Goal: Information Seeking & Learning: Learn about a topic

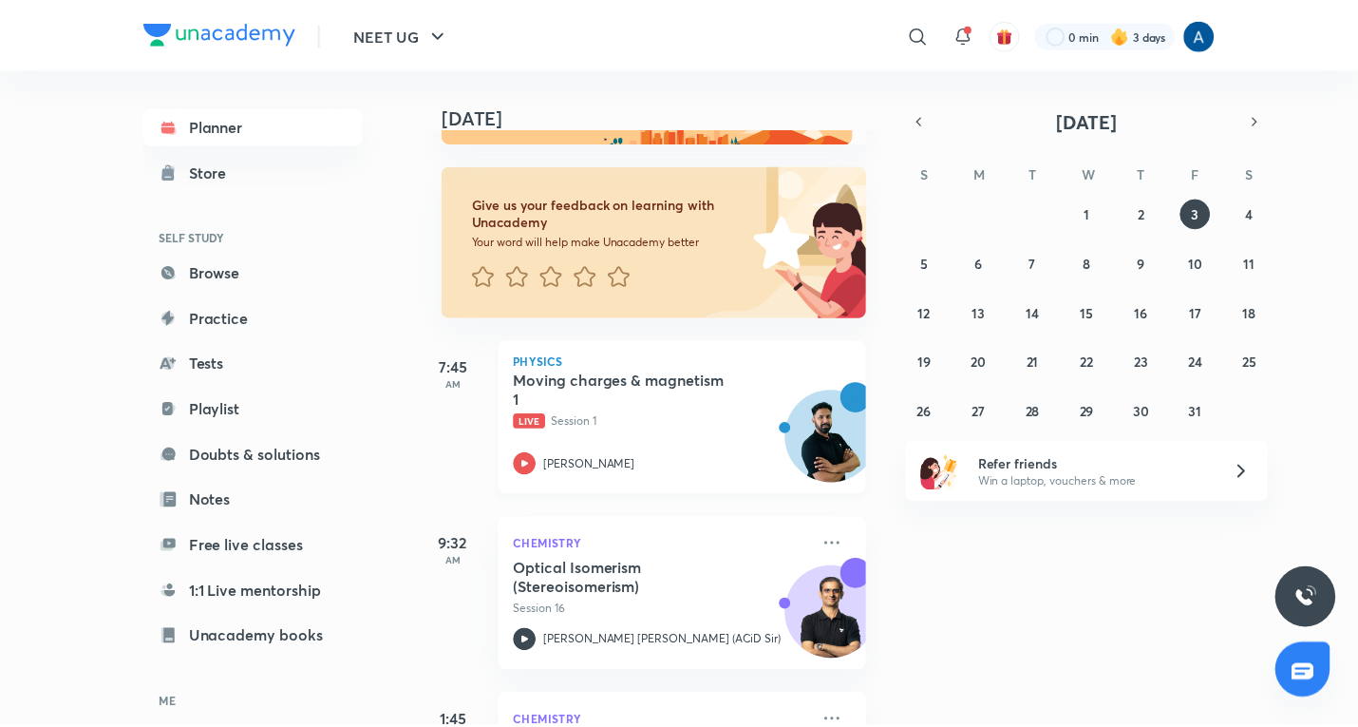
scroll to position [285, 0]
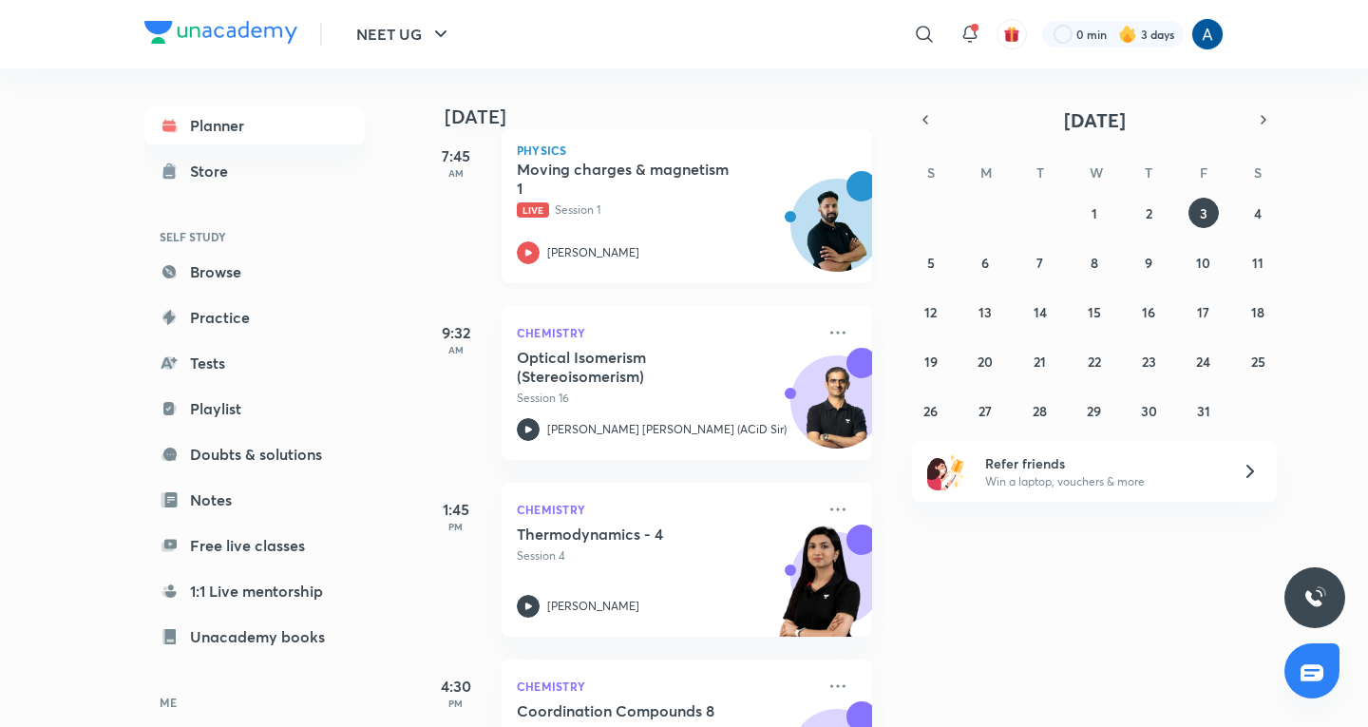
click at [669, 235] on div "Moving charges & magnetism 1 Live Session 1 [PERSON_NAME]" at bounding box center [666, 212] width 298 height 104
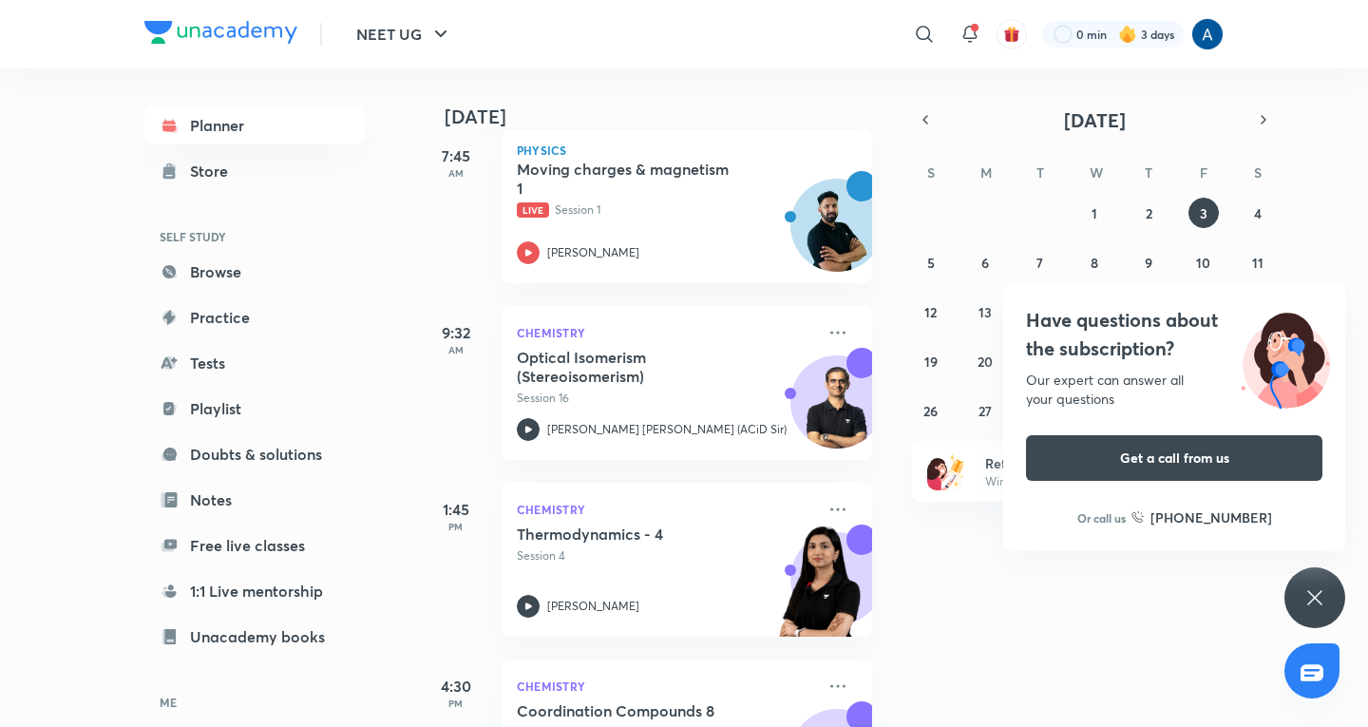
click at [1306, 584] on div "Have questions about the subscription? Our expert can answer all your questions…" at bounding box center [1314, 597] width 61 height 61
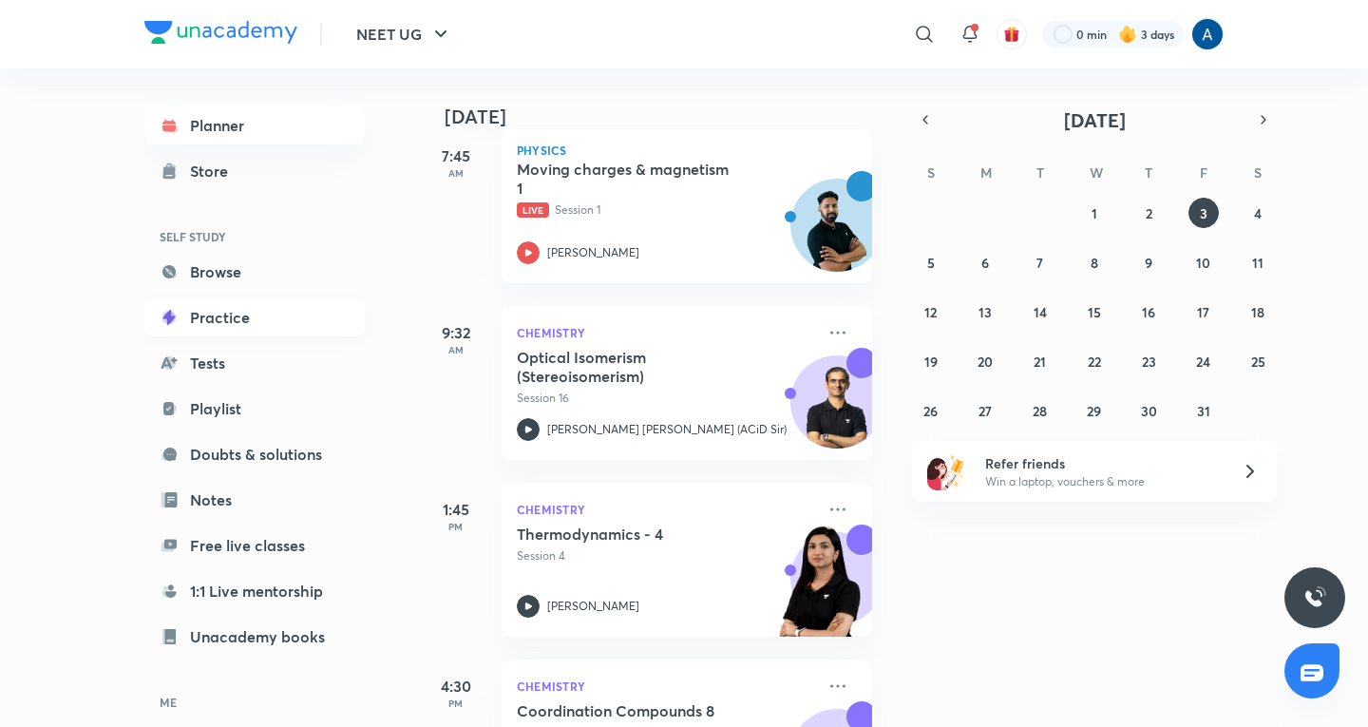
click at [217, 319] on link "Practice" at bounding box center [254, 317] width 220 height 38
click at [221, 312] on link "Practice" at bounding box center [254, 317] width 220 height 38
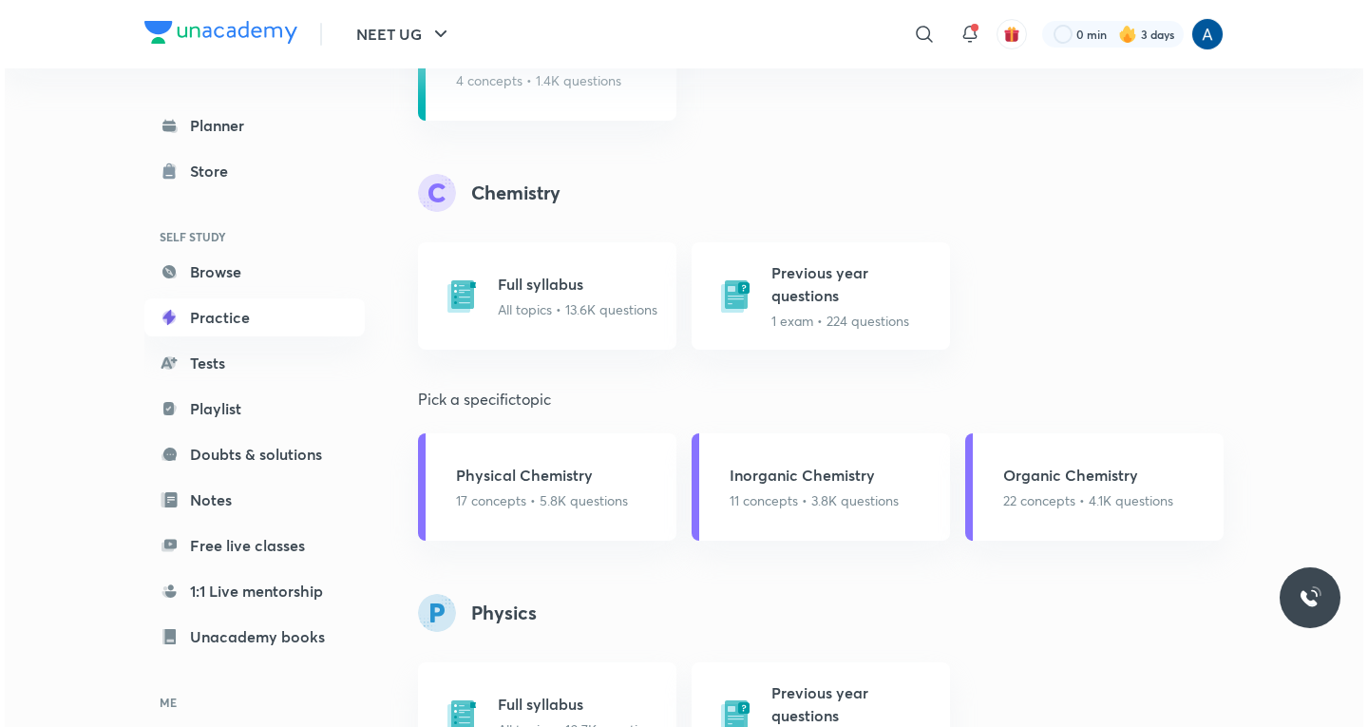
scroll to position [1900, 0]
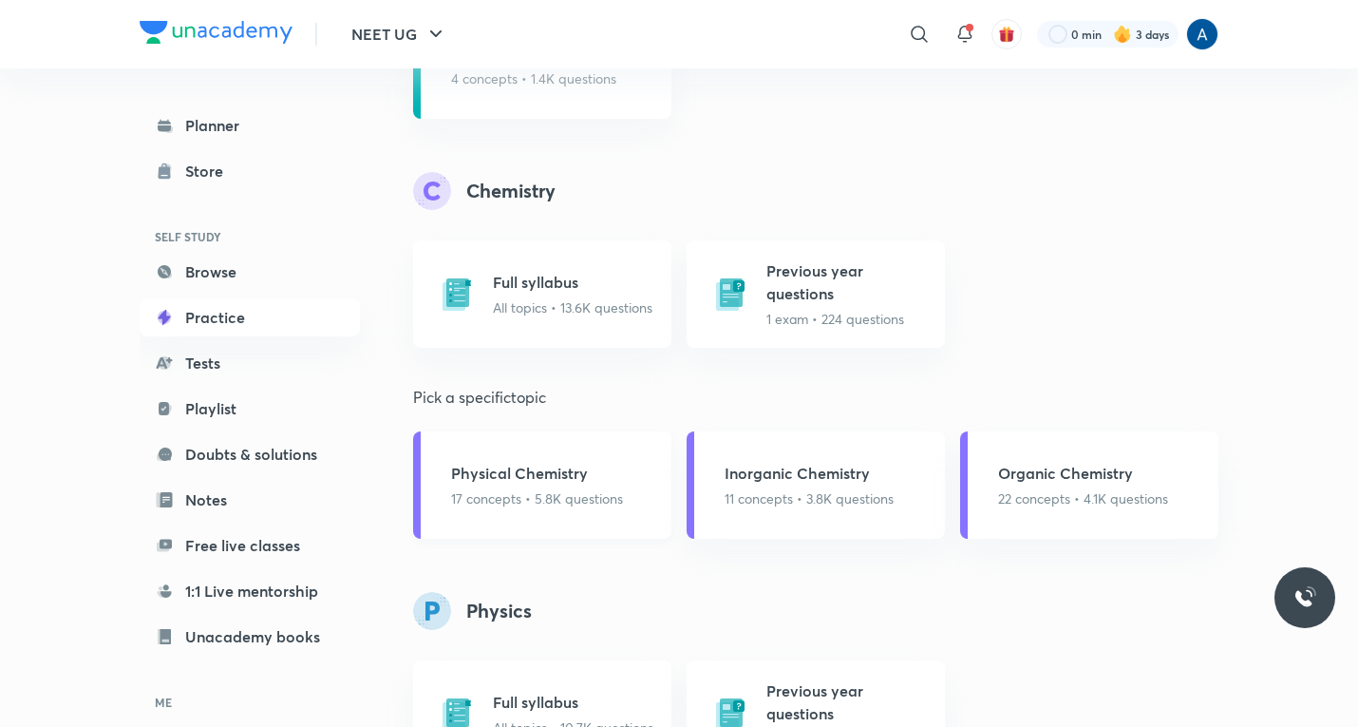
click at [555, 502] on p "17 concepts • 5.8K questions" at bounding box center [537, 498] width 172 height 20
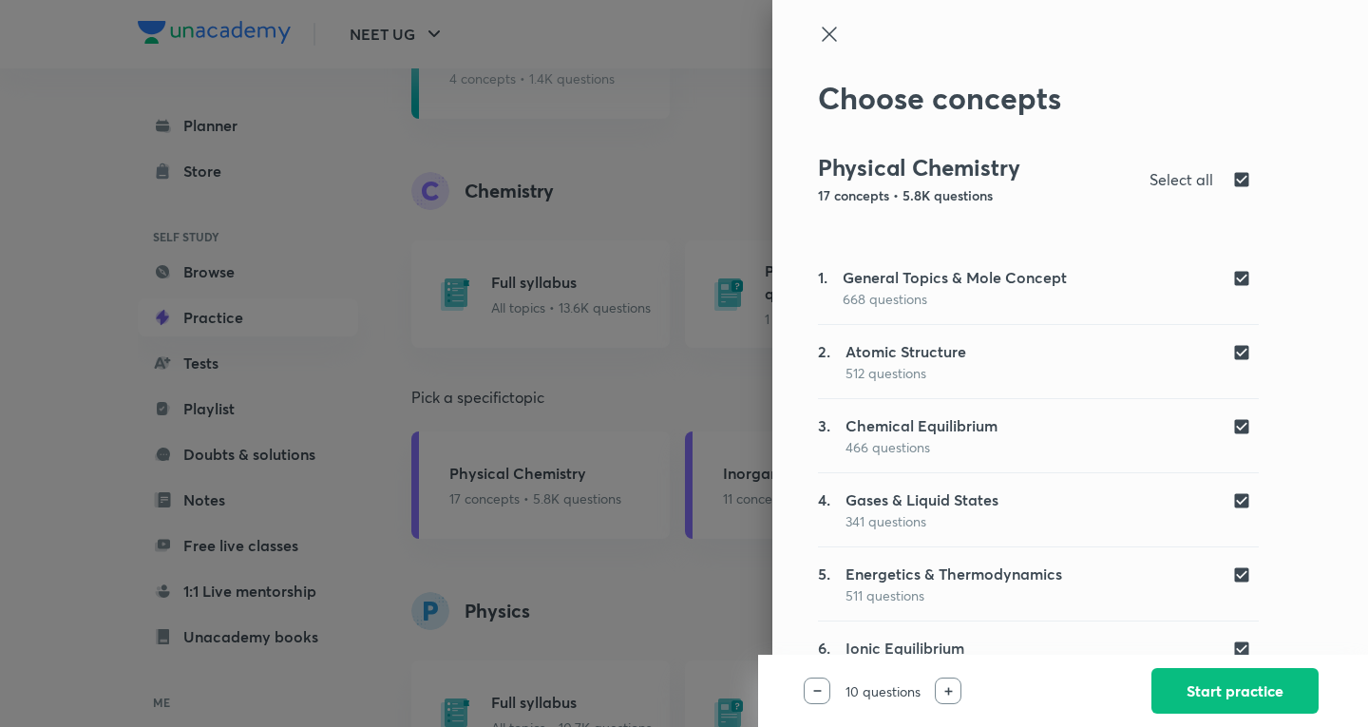
click at [1232, 356] on input "checkbox" at bounding box center [1245, 352] width 27 height 19
checkbox input "false"
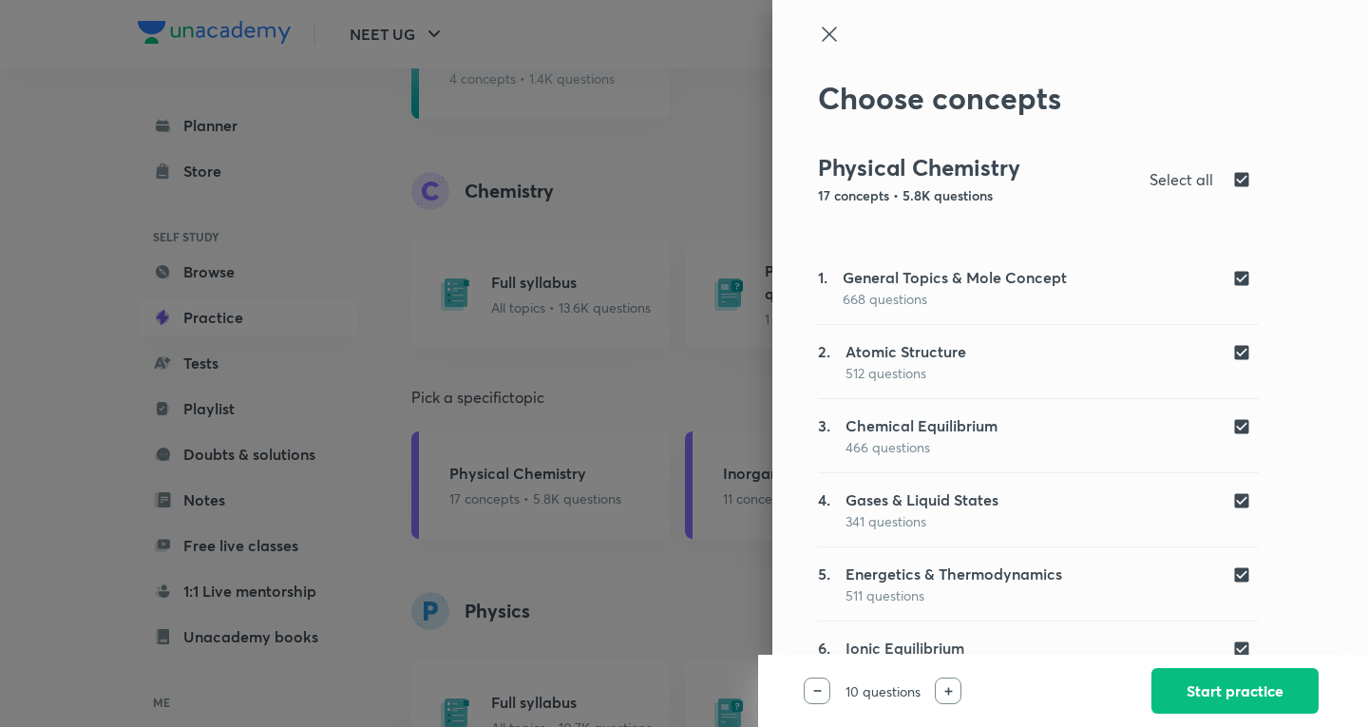
checkbox input "false"
click at [1232, 425] on input "checkbox" at bounding box center [1245, 426] width 27 height 19
checkbox input "false"
click at [1232, 497] on input "checkbox" at bounding box center [1245, 500] width 27 height 19
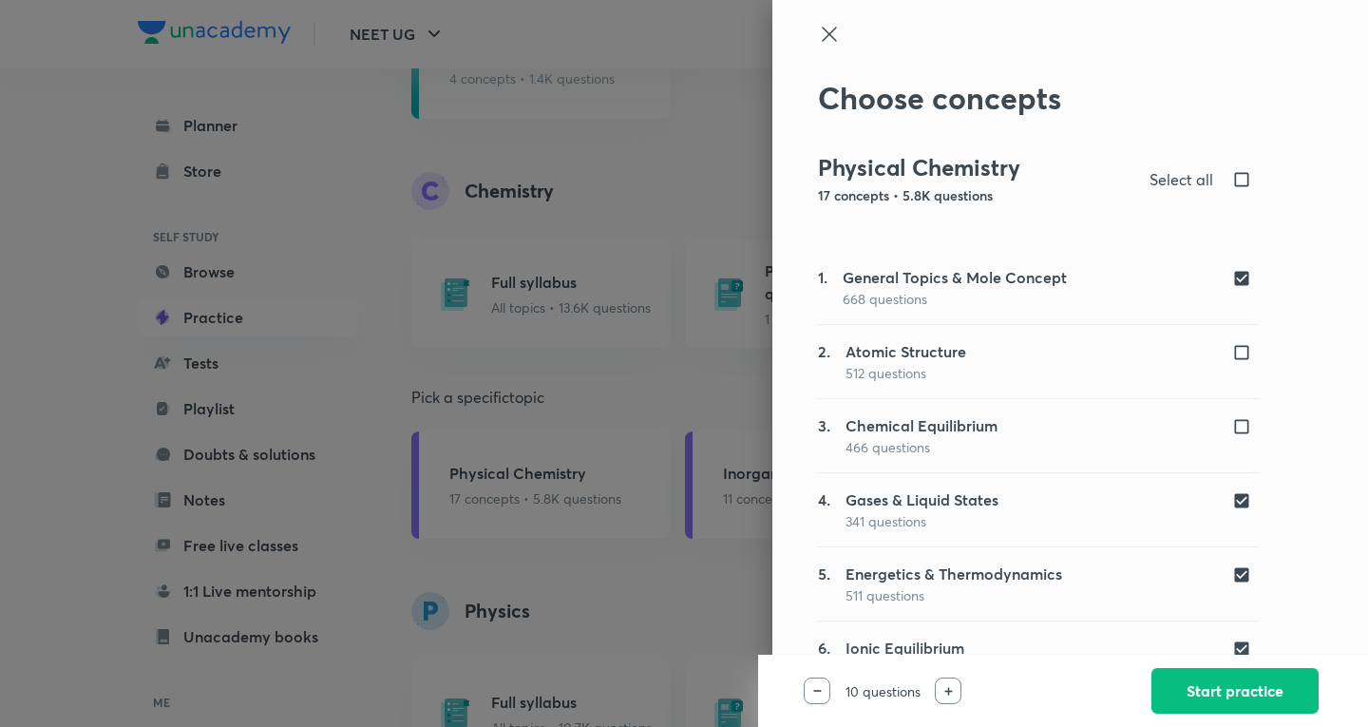
checkbox input "false"
click at [1232, 577] on input "checkbox" at bounding box center [1245, 574] width 27 height 19
checkbox input "false"
click at [1232, 648] on input "checkbox" at bounding box center [1245, 648] width 27 height 19
checkbox input "false"
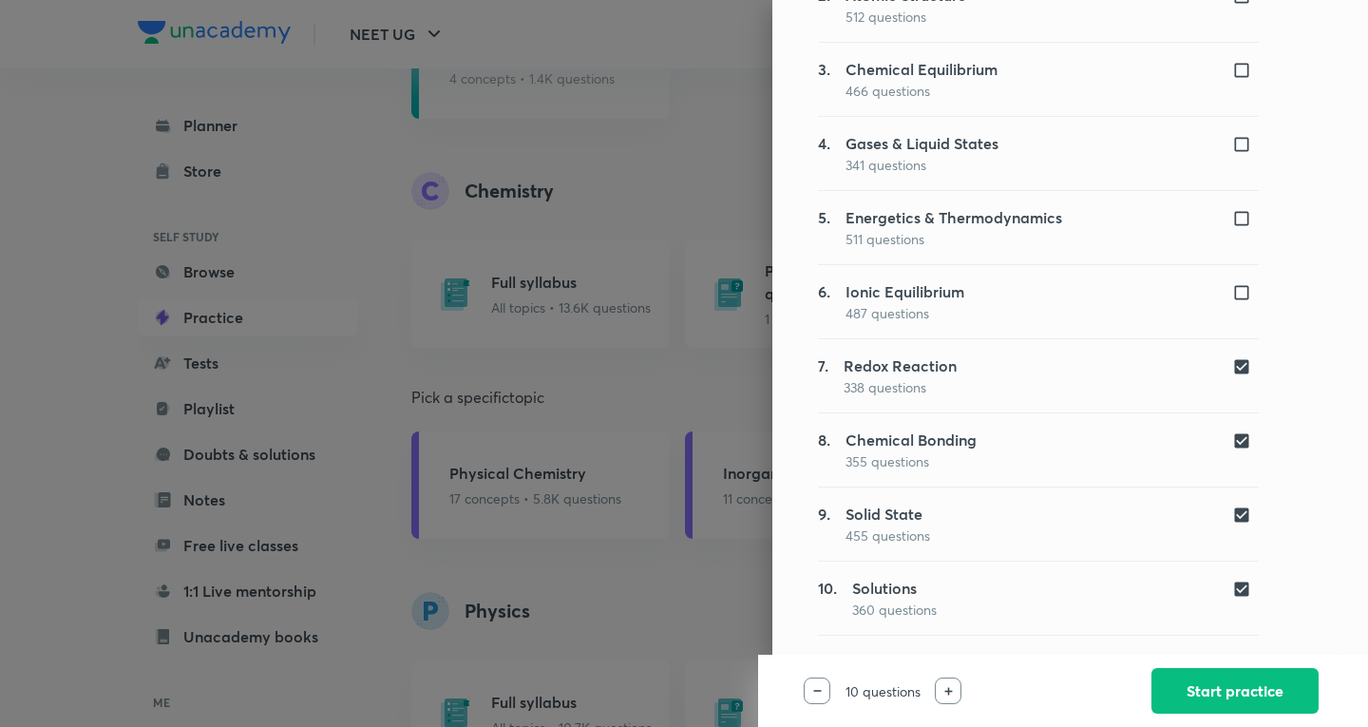
scroll to position [380, 0]
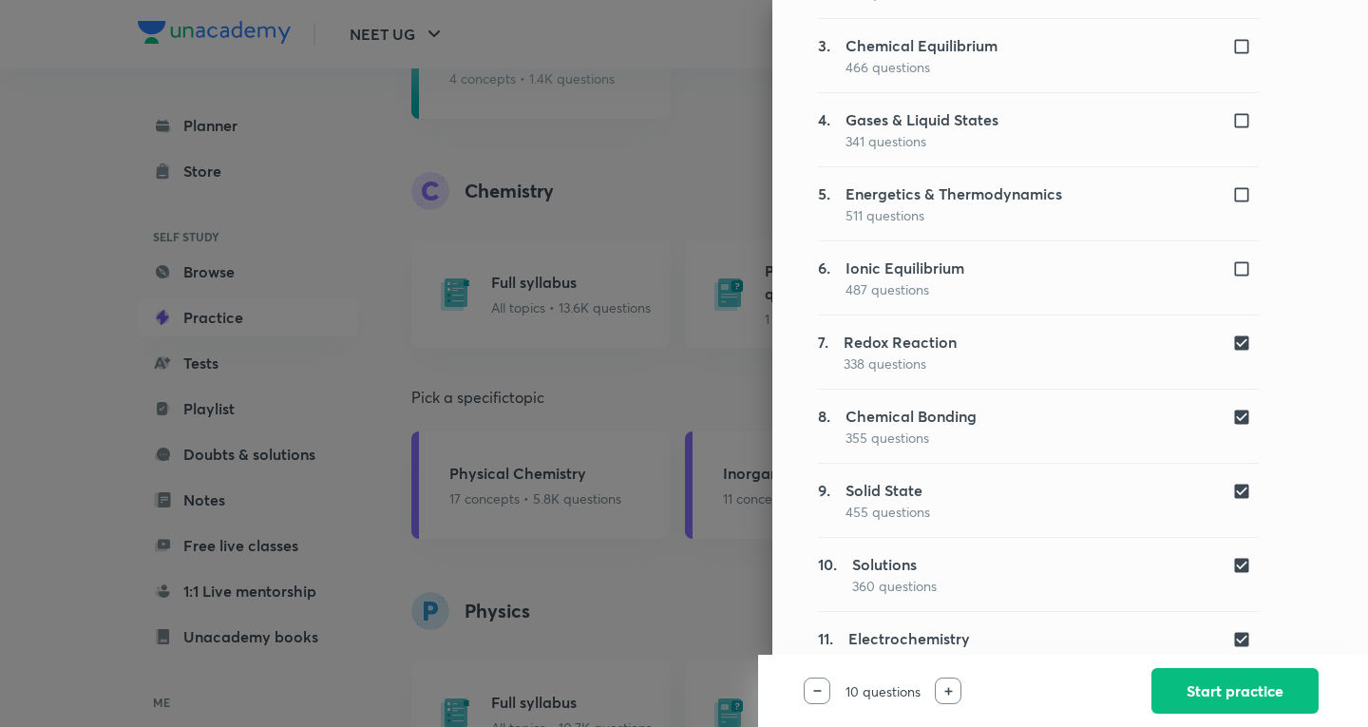
click at [1233, 336] on input "checkbox" at bounding box center [1245, 342] width 27 height 19
checkbox input "false"
click at [1232, 409] on input "checkbox" at bounding box center [1245, 416] width 27 height 19
checkbox input "false"
click at [1232, 498] on input "checkbox" at bounding box center [1245, 491] width 27 height 19
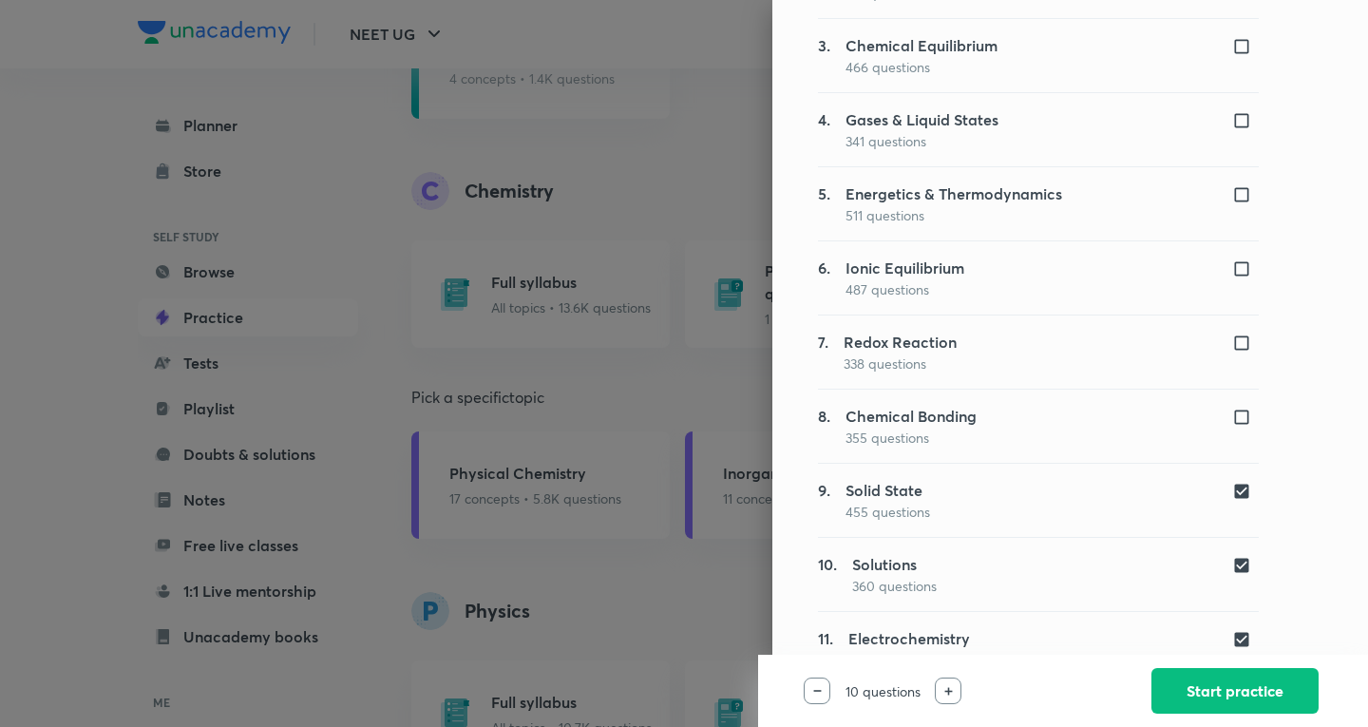
checkbox input "false"
click at [1232, 563] on input "checkbox" at bounding box center [1245, 565] width 27 height 19
checkbox input "false"
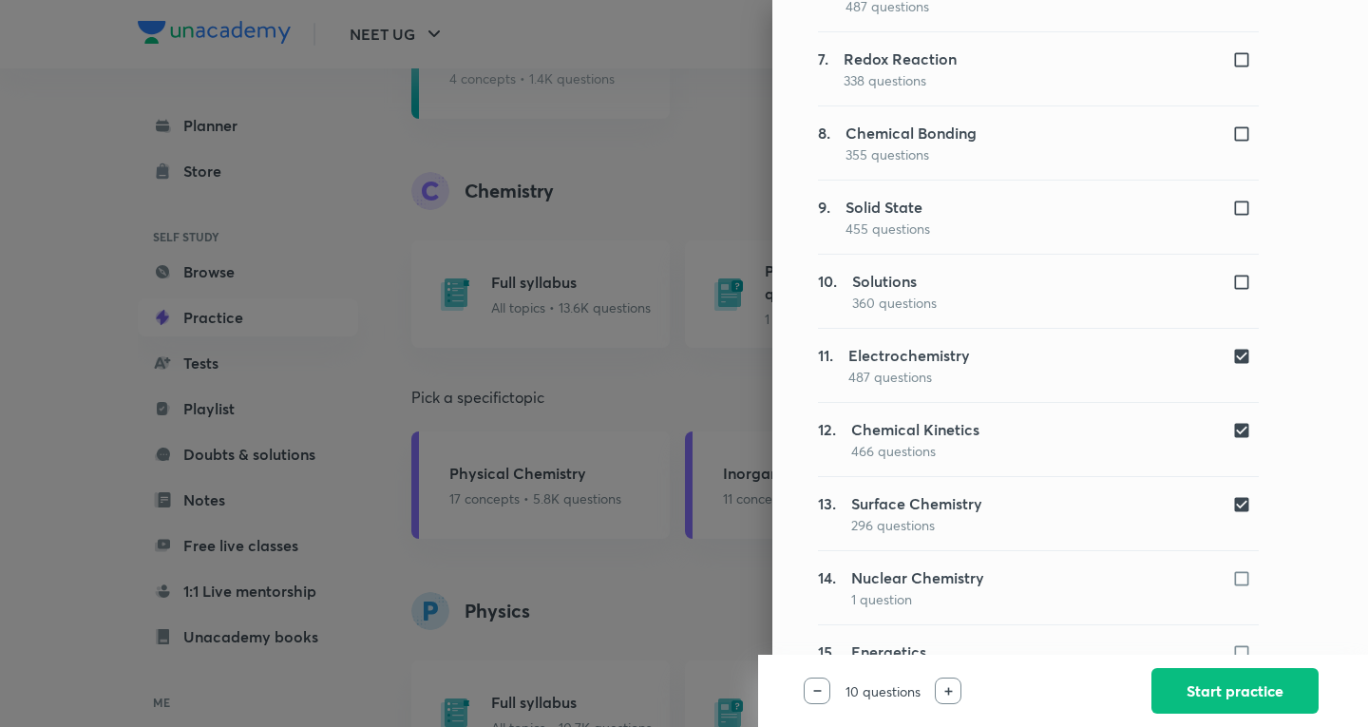
scroll to position [665, 0]
click at [1232, 495] on input "checkbox" at bounding box center [1245, 502] width 27 height 19
checkbox input "false"
click at [1232, 420] on input "checkbox" at bounding box center [1245, 428] width 27 height 19
checkbox input "false"
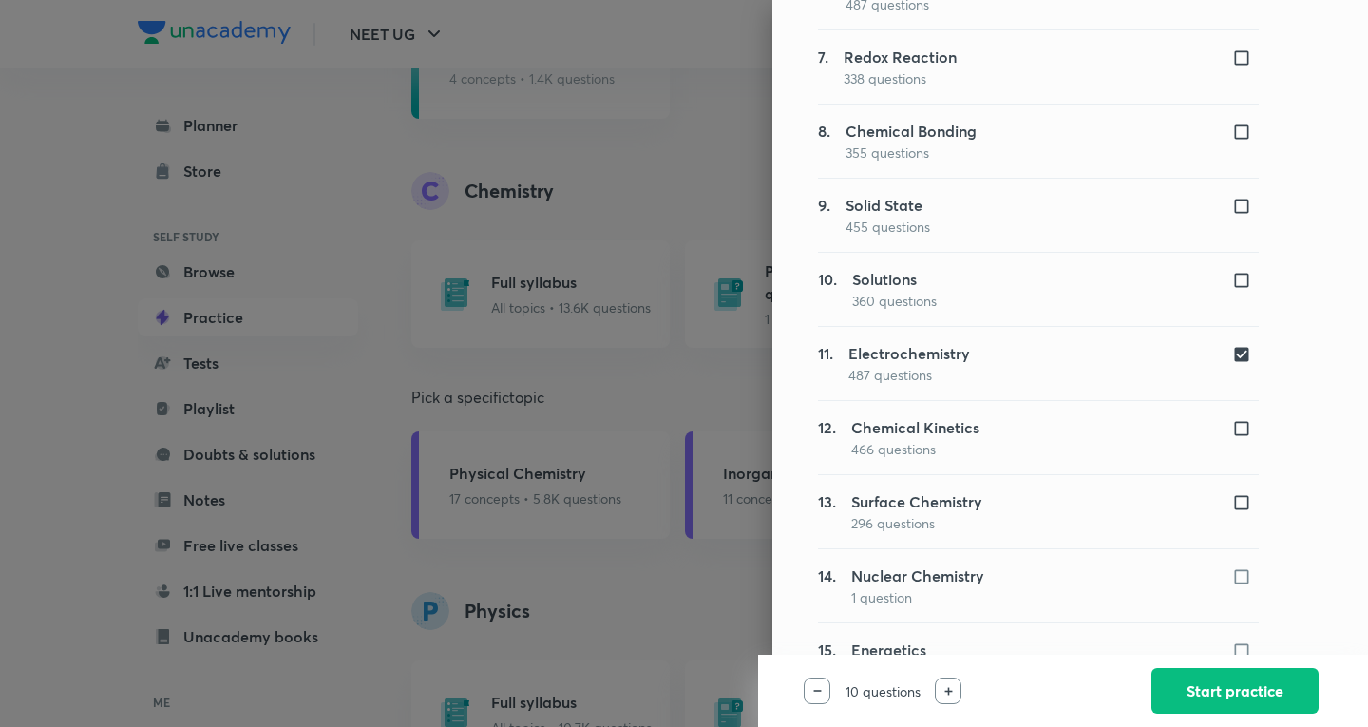
click at [1232, 348] on input "checkbox" at bounding box center [1245, 354] width 27 height 19
checkbox input "false"
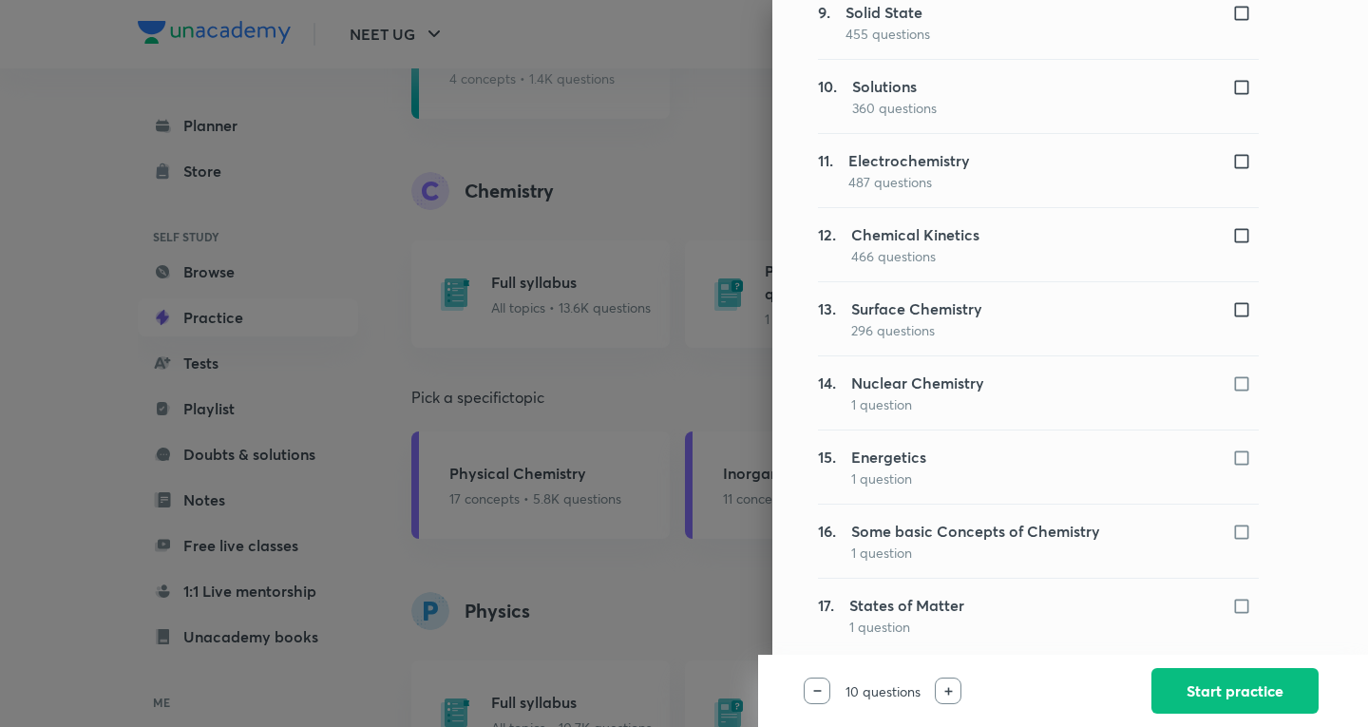
scroll to position [859, 0]
click at [1229, 688] on button "Start practice" at bounding box center [1234, 689] width 167 height 46
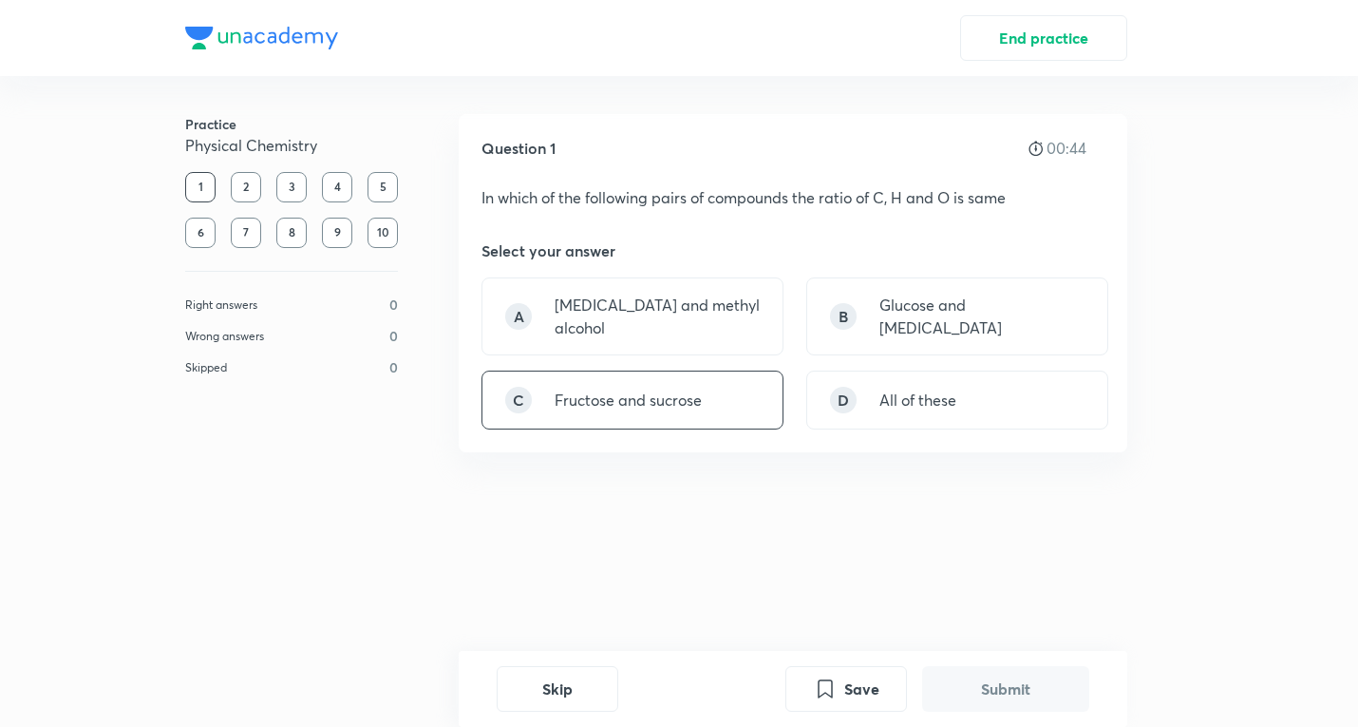
click at [659, 403] on p "Fructose and sucrose" at bounding box center [628, 399] width 147 height 23
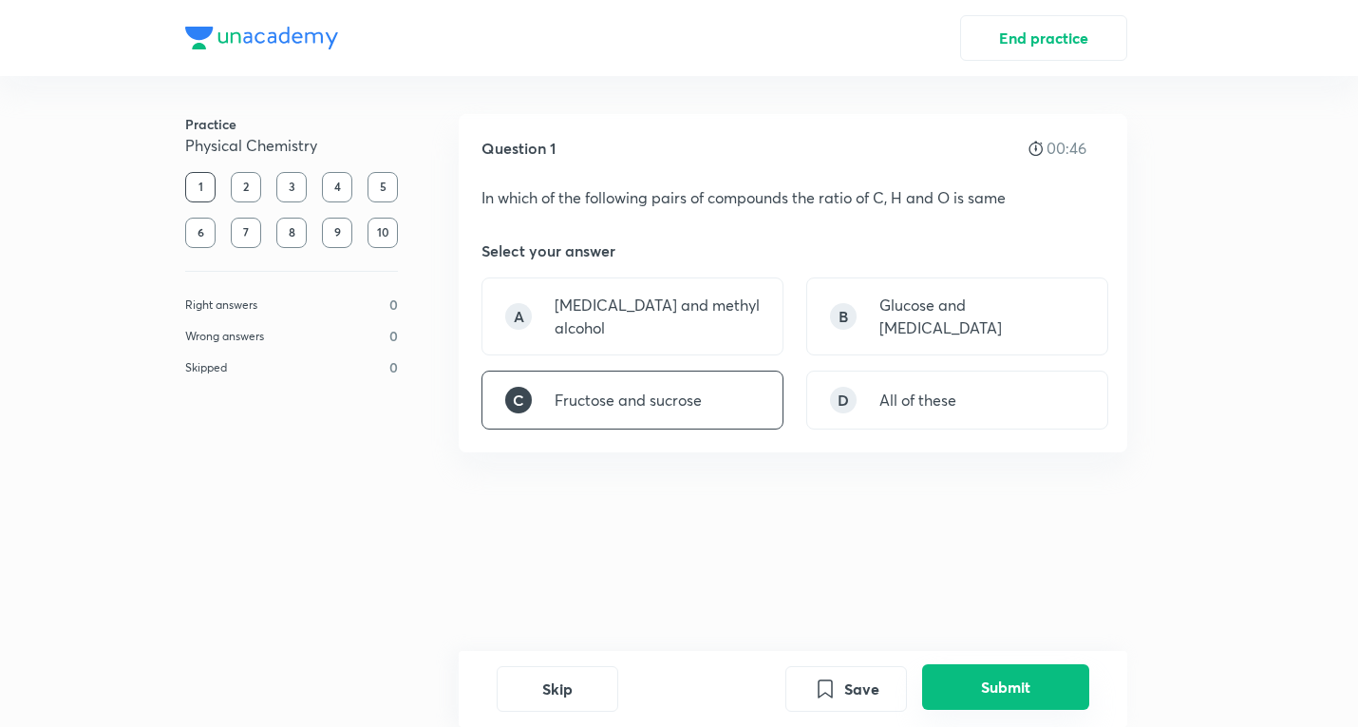
click at [996, 678] on button "Submit" at bounding box center [1005, 687] width 167 height 46
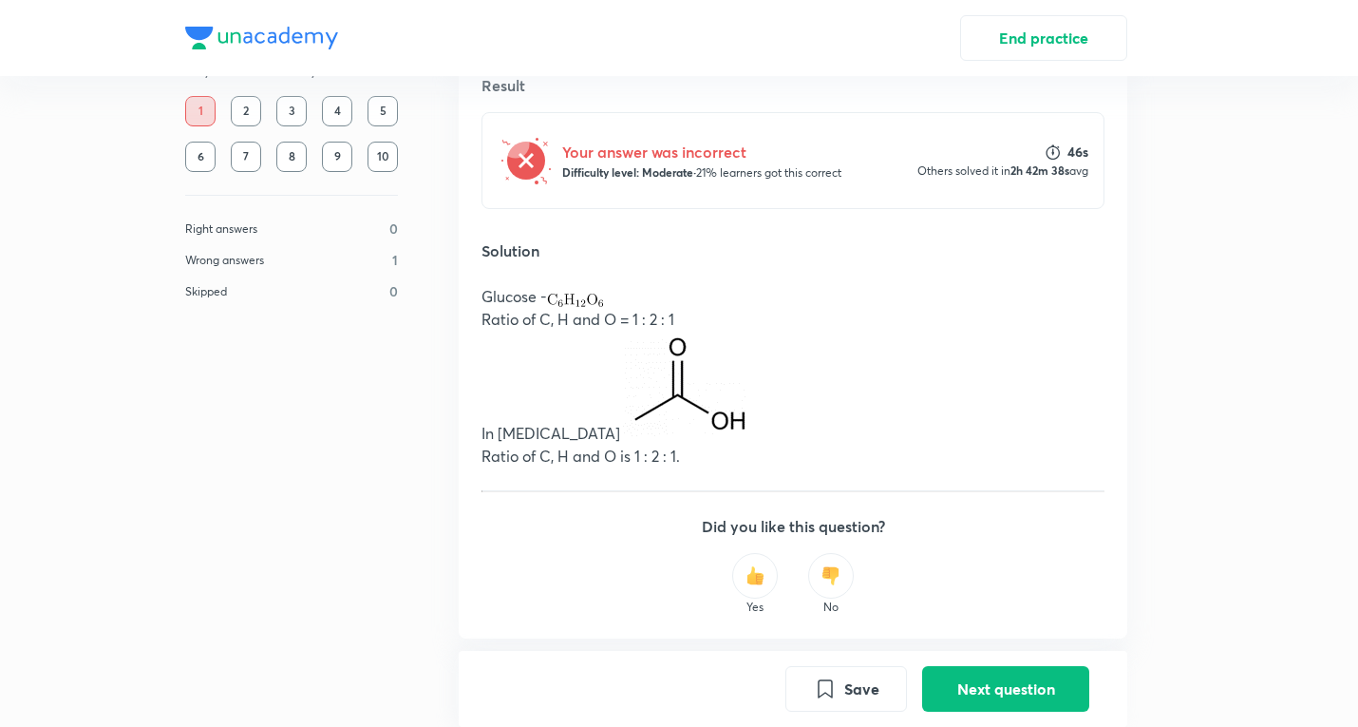
scroll to position [407, 0]
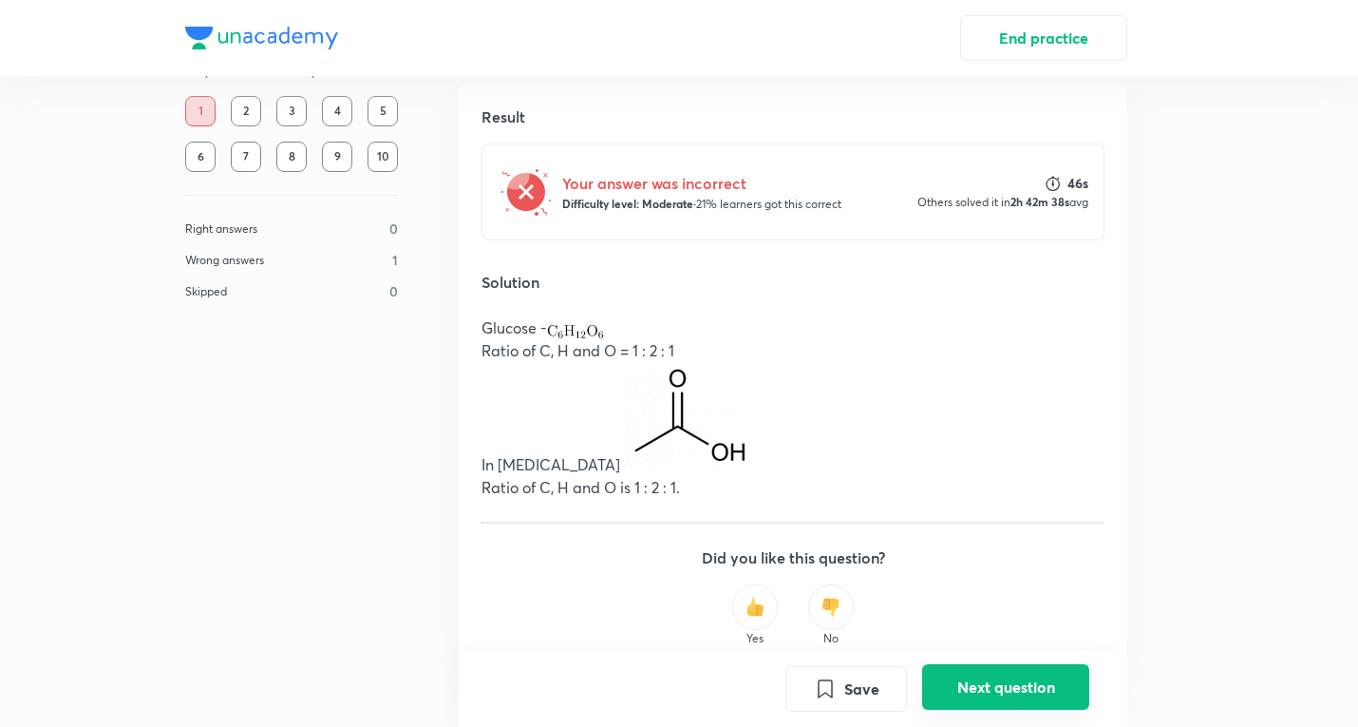
click at [972, 684] on button "Next question" at bounding box center [1005, 687] width 167 height 46
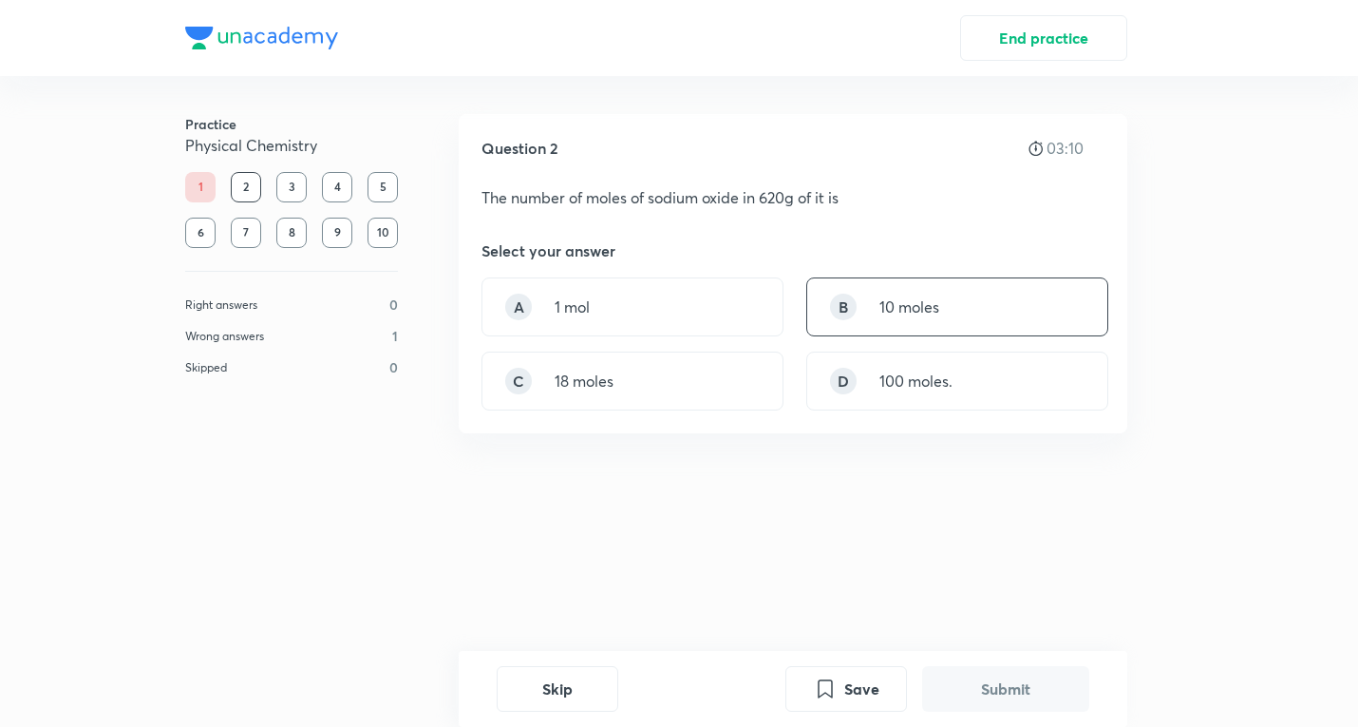
click at [882, 297] on p "10 moles" at bounding box center [910, 306] width 60 height 23
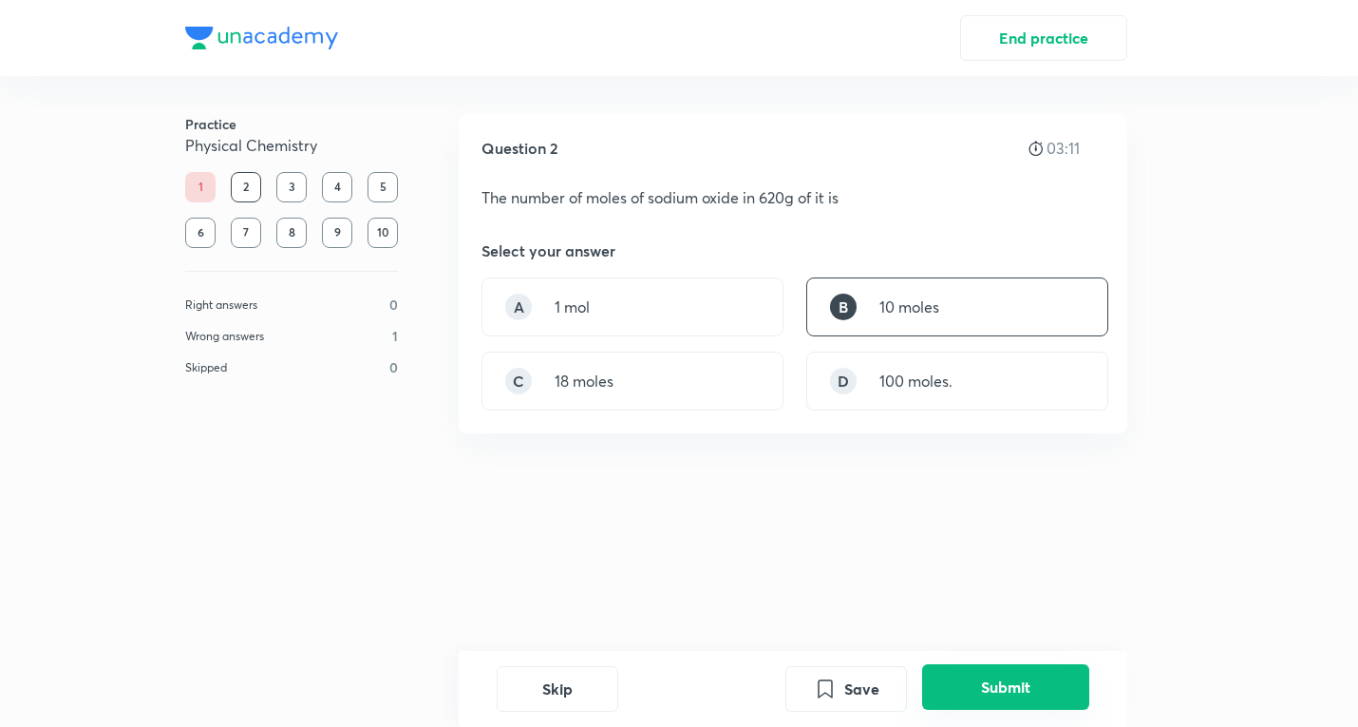
click at [977, 686] on button "Submit" at bounding box center [1005, 687] width 167 height 46
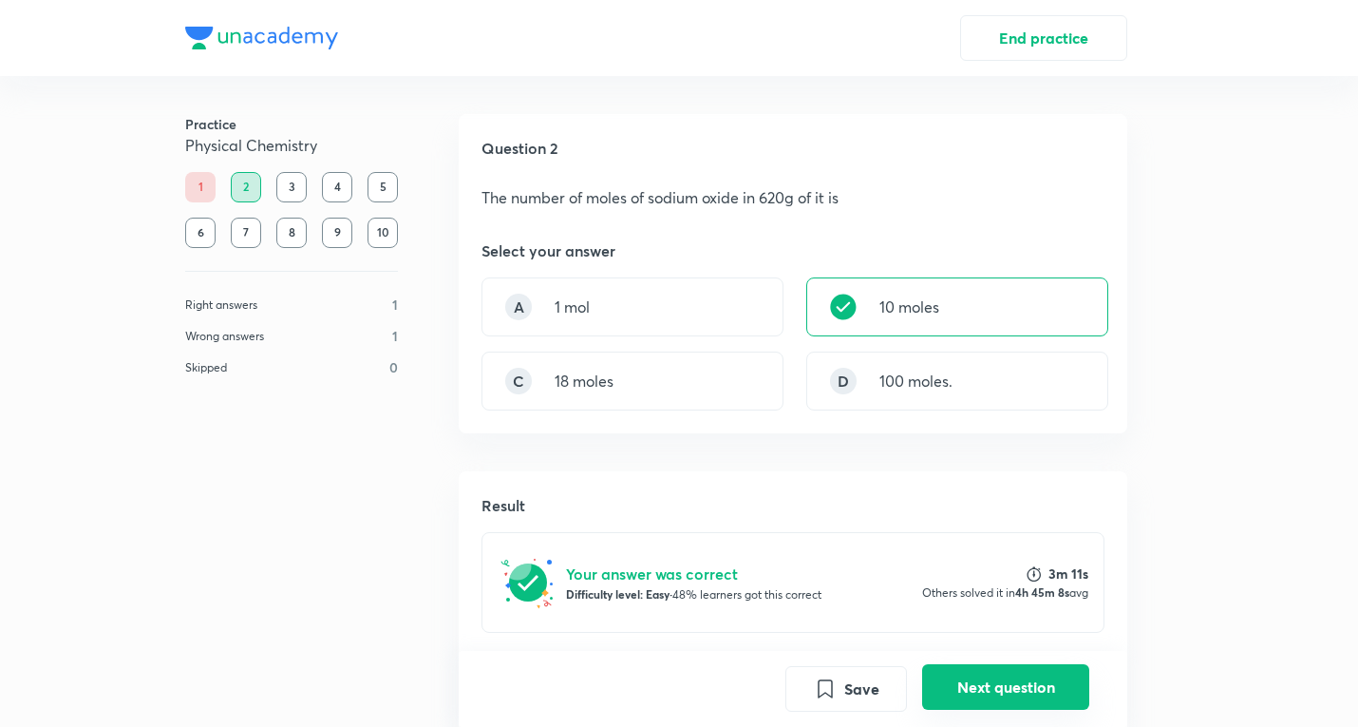
scroll to position [365, 0]
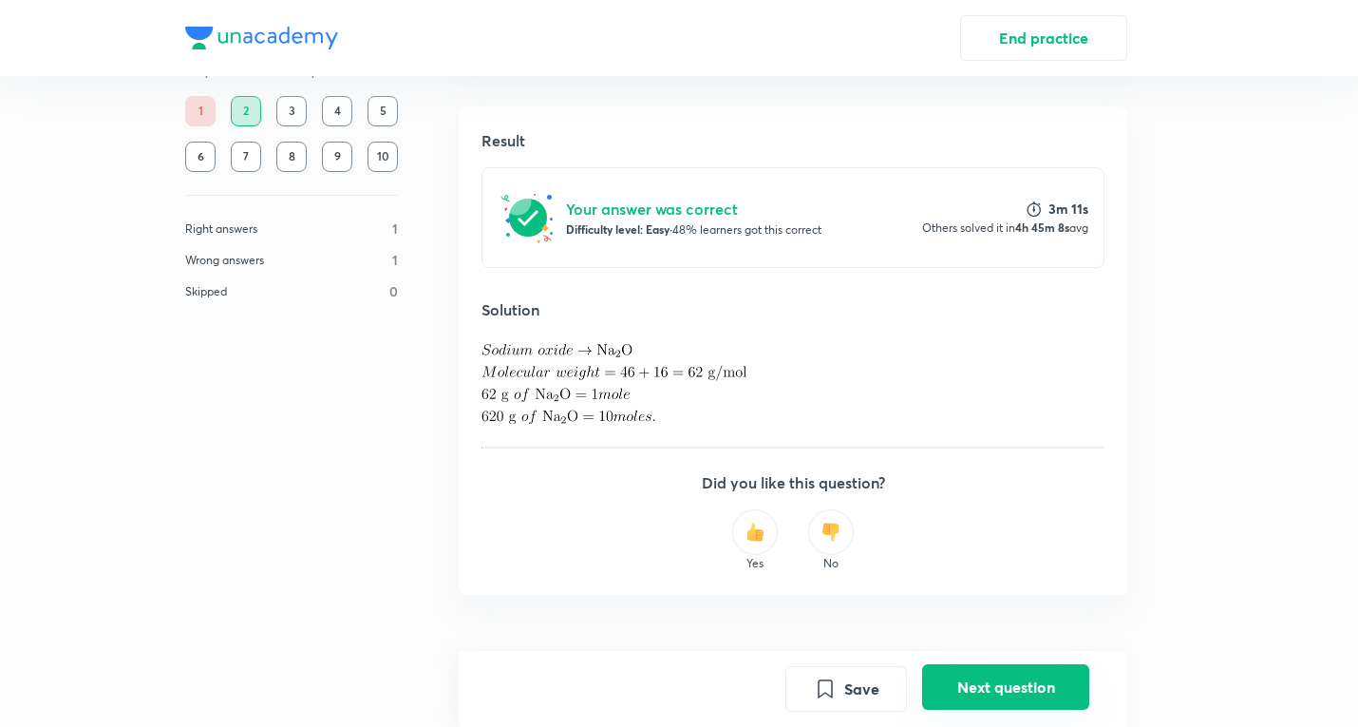
click at [978, 685] on button "Next question" at bounding box center [1005, 687] width 167 height 46
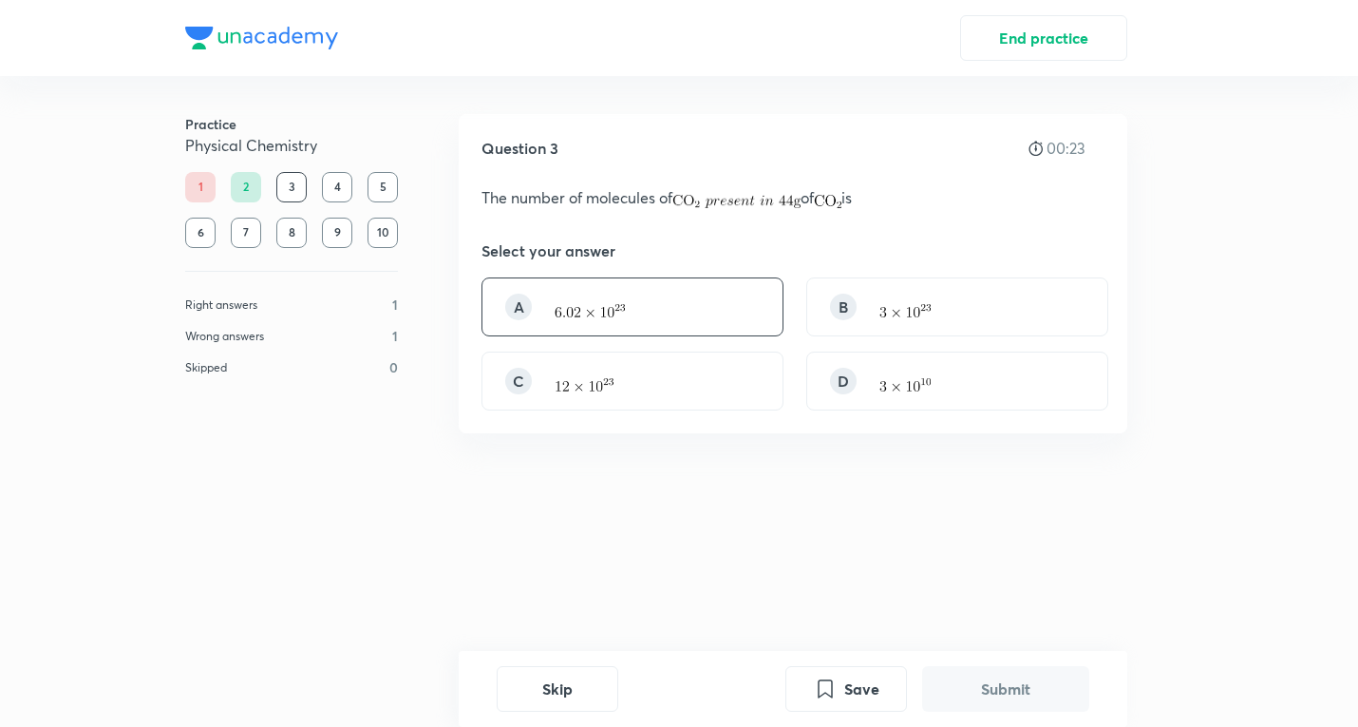
click at [607, 300] on p at bounding box center [590, 306] width 70 height 23
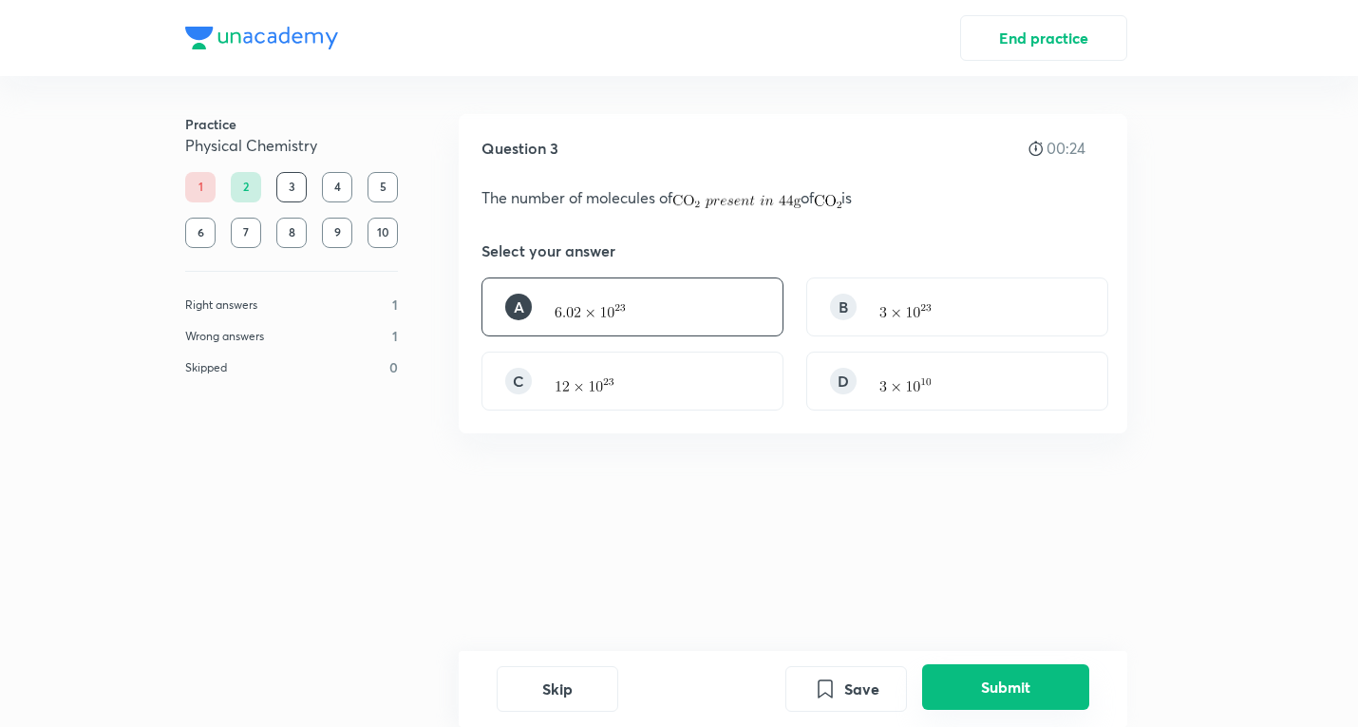
click at [971, 678] on button "Submit" at bounding box center [1005, 687] width 167 height 46
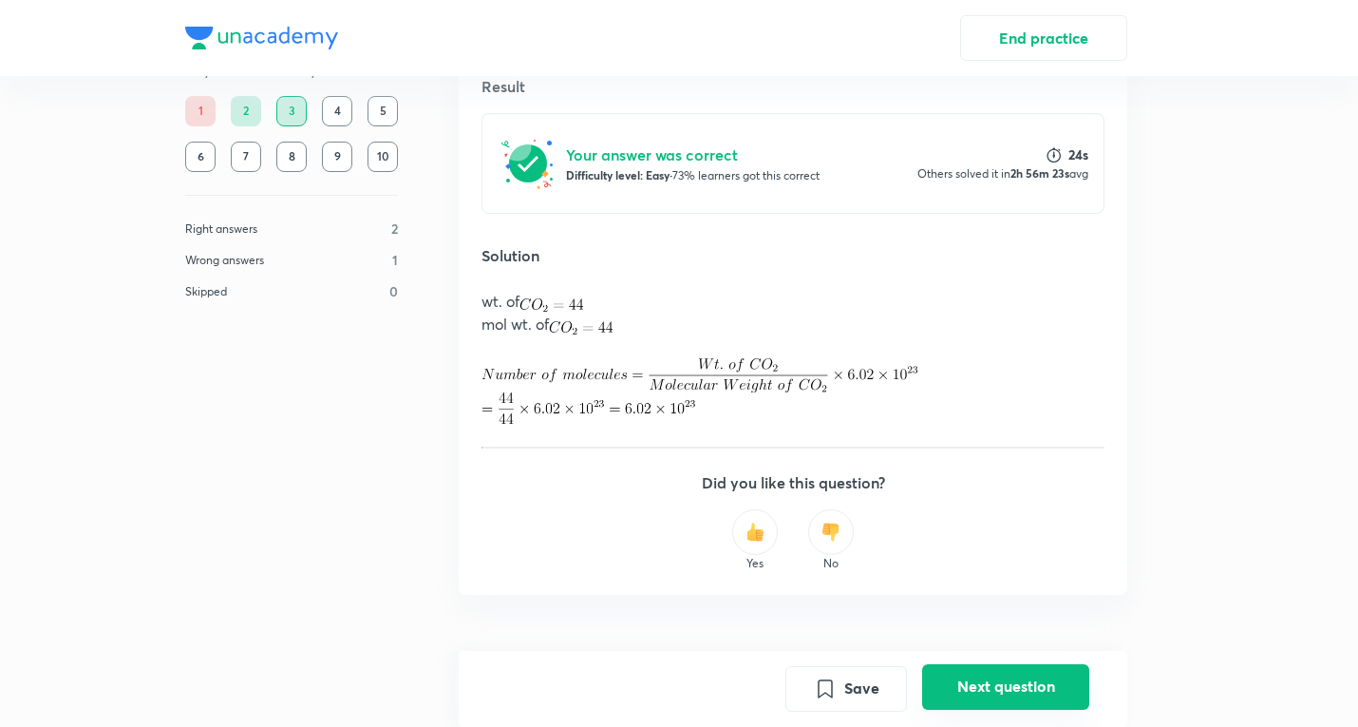
click at [971, 678] on button "Next question" at bounding box center [1005, 687] width 167 height 46
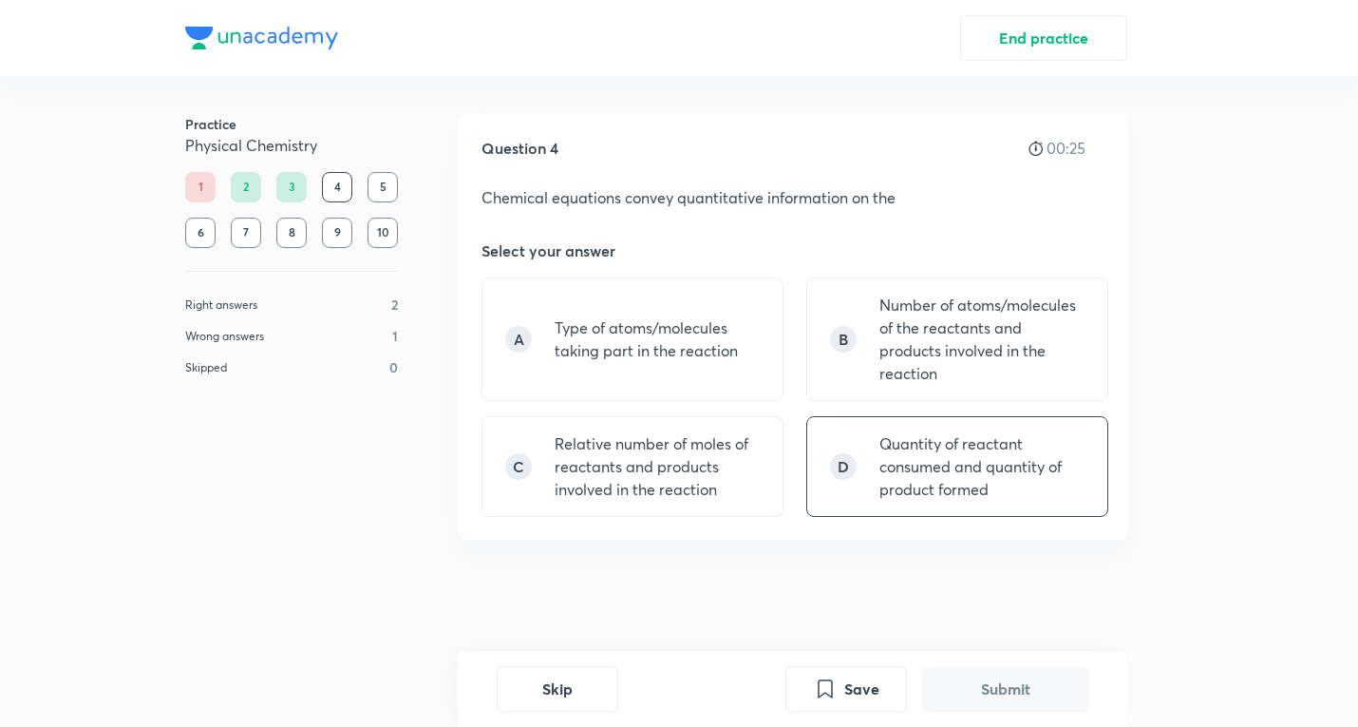
click at [982, 477] on p "Quantity of reactant consumed and quantity of product formed" at bounding box center [982, 466] width 205 height 68
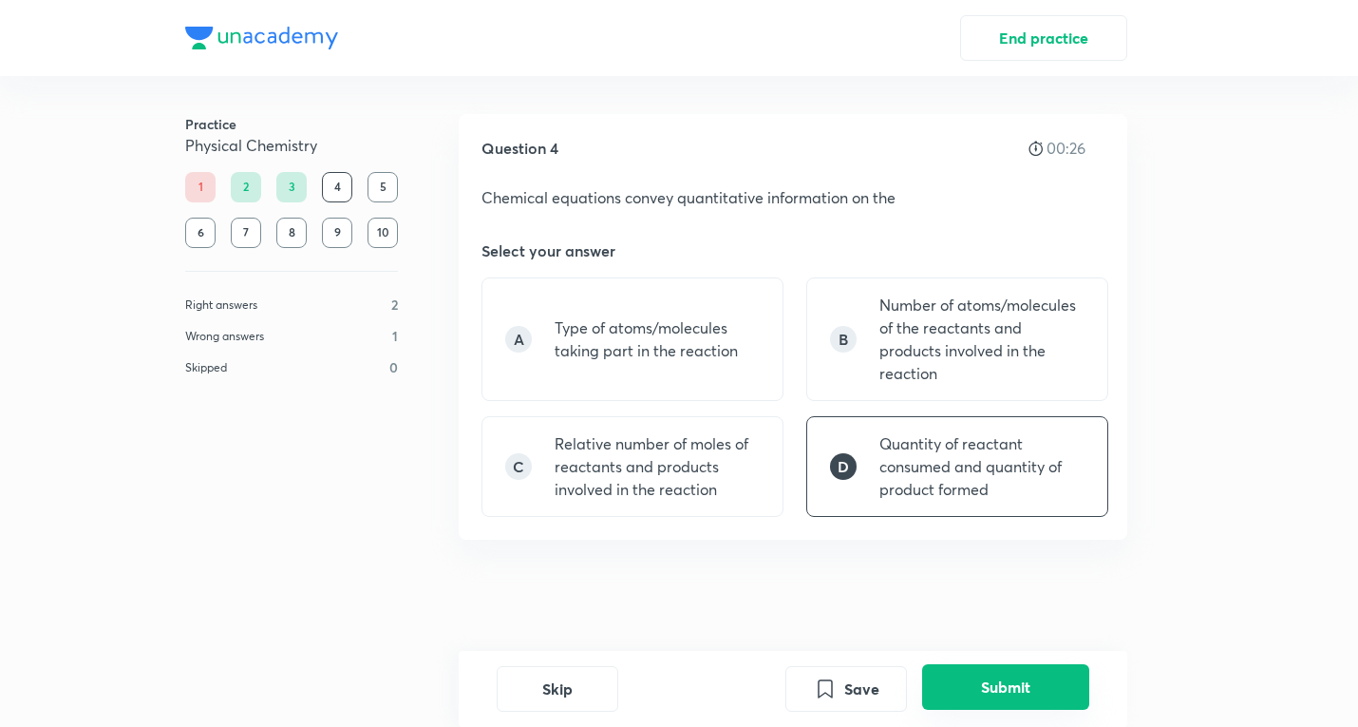
click at [1030, 694] on button "Submit" at bounding box center [1005, 687] width 167 height 46
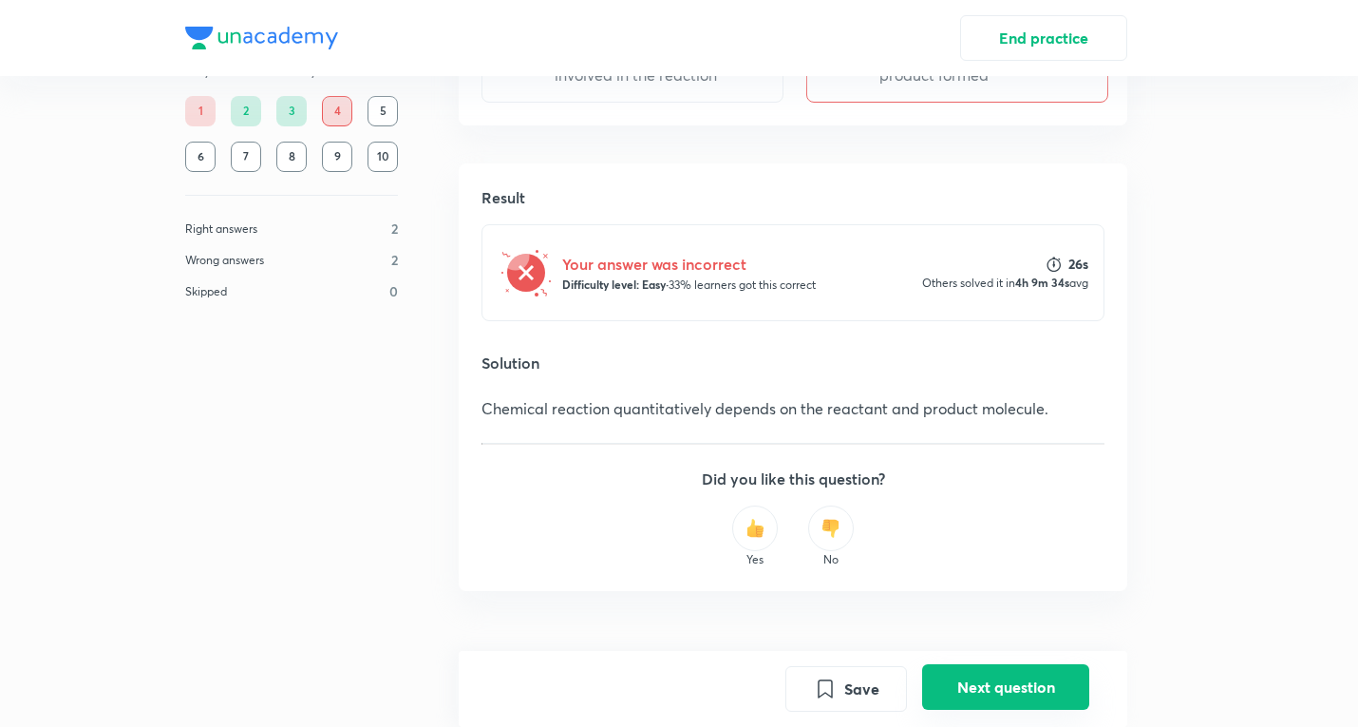
click at [1022, 682] on button "Next question" at bounding box center [1005, 687] width 167 height 46
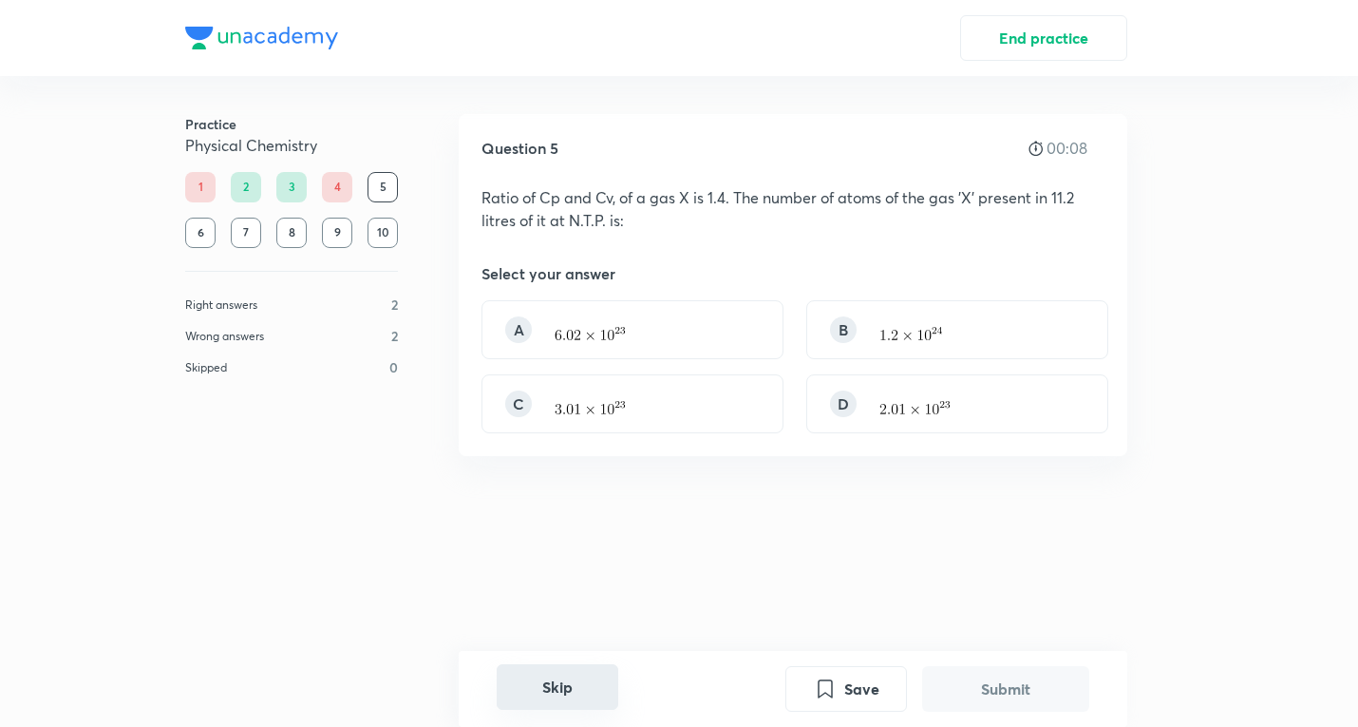
click at [554, 683] on button "Skip" at bounding box center [558, 687] width 122 height 46
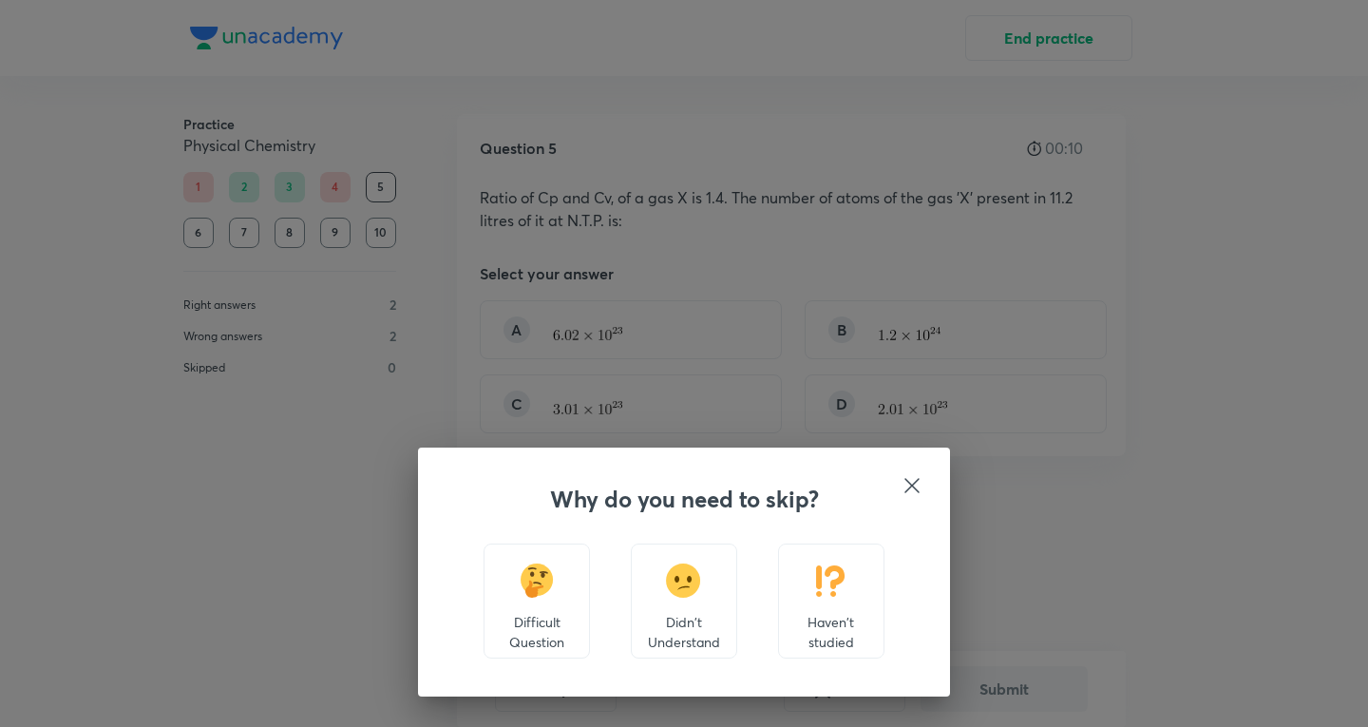
click at [688, 594] on img at bounding box center [683, 580] width 35 height 34
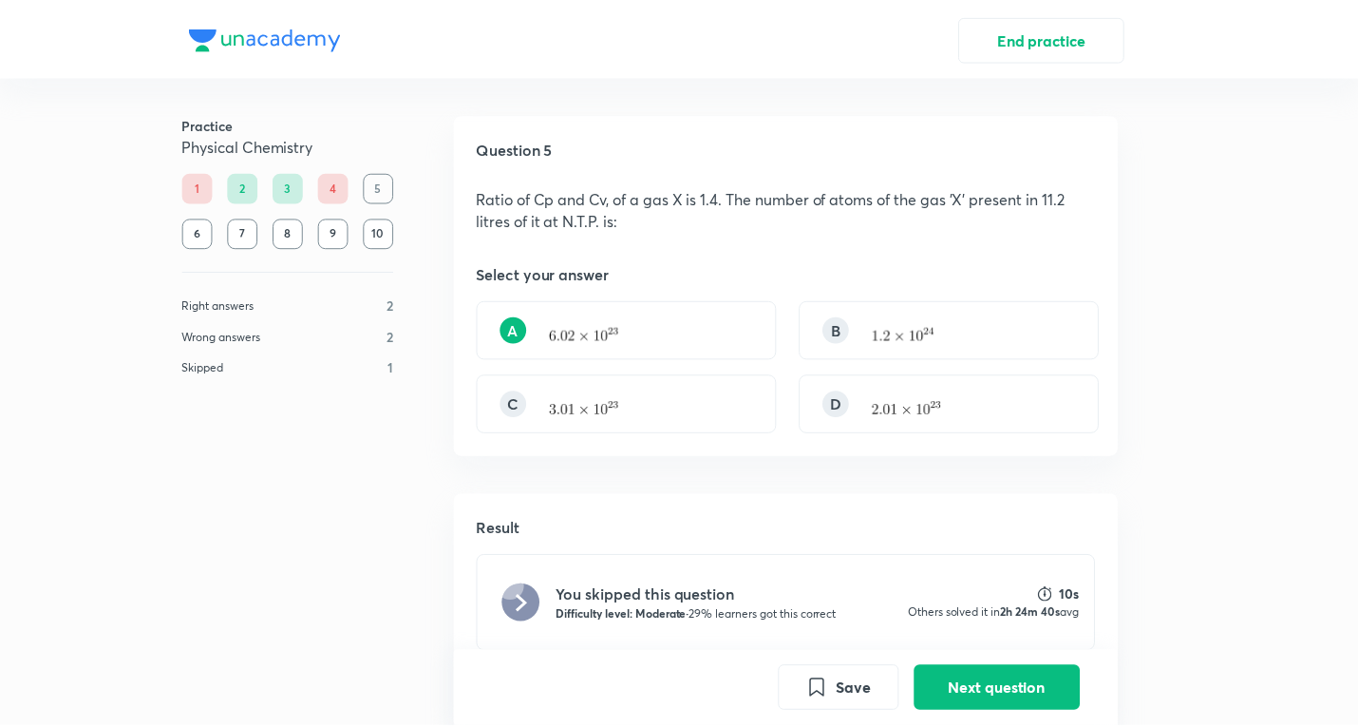
scroll to position [459, 0]
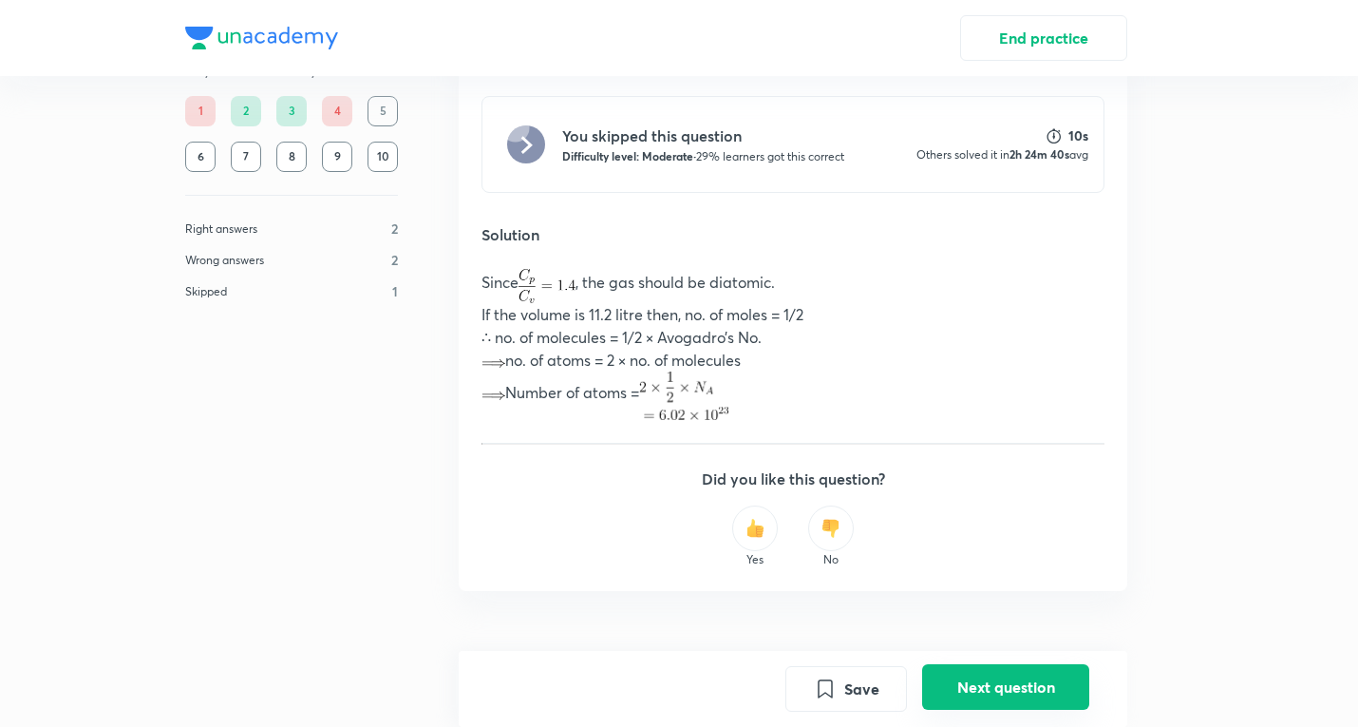
click at [969, 684] on button "Next question" at bounding box center [1005, 687] width 167 height 46
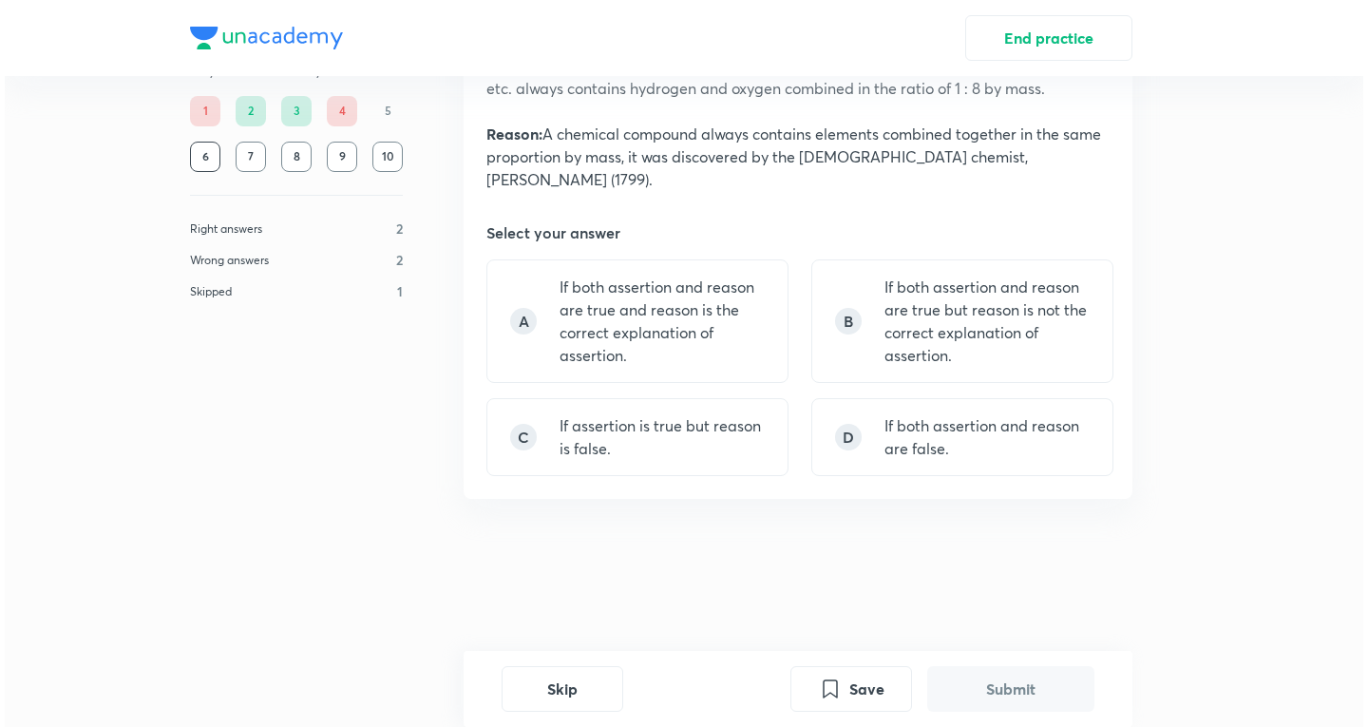
scroll to position [0, 0]
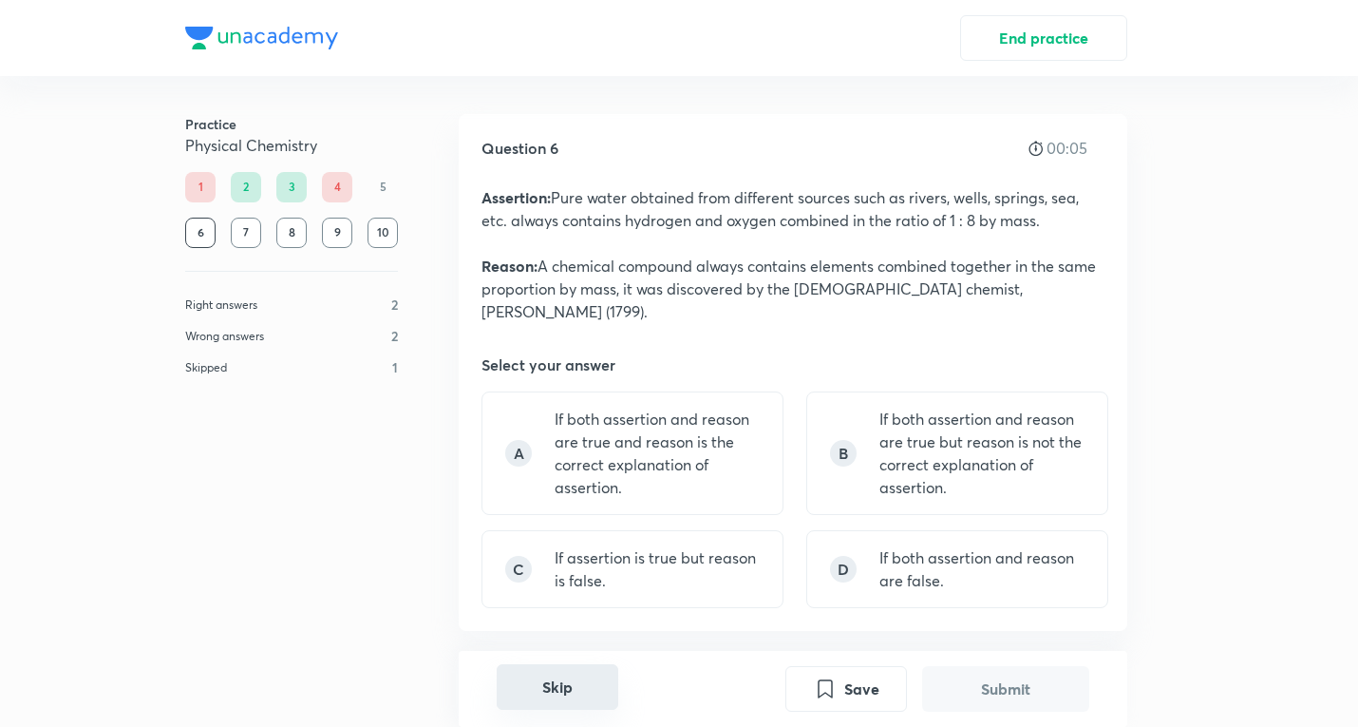
click at [574, 681] on button "Skip" at bounding box center [558, 687] width 122 height 46
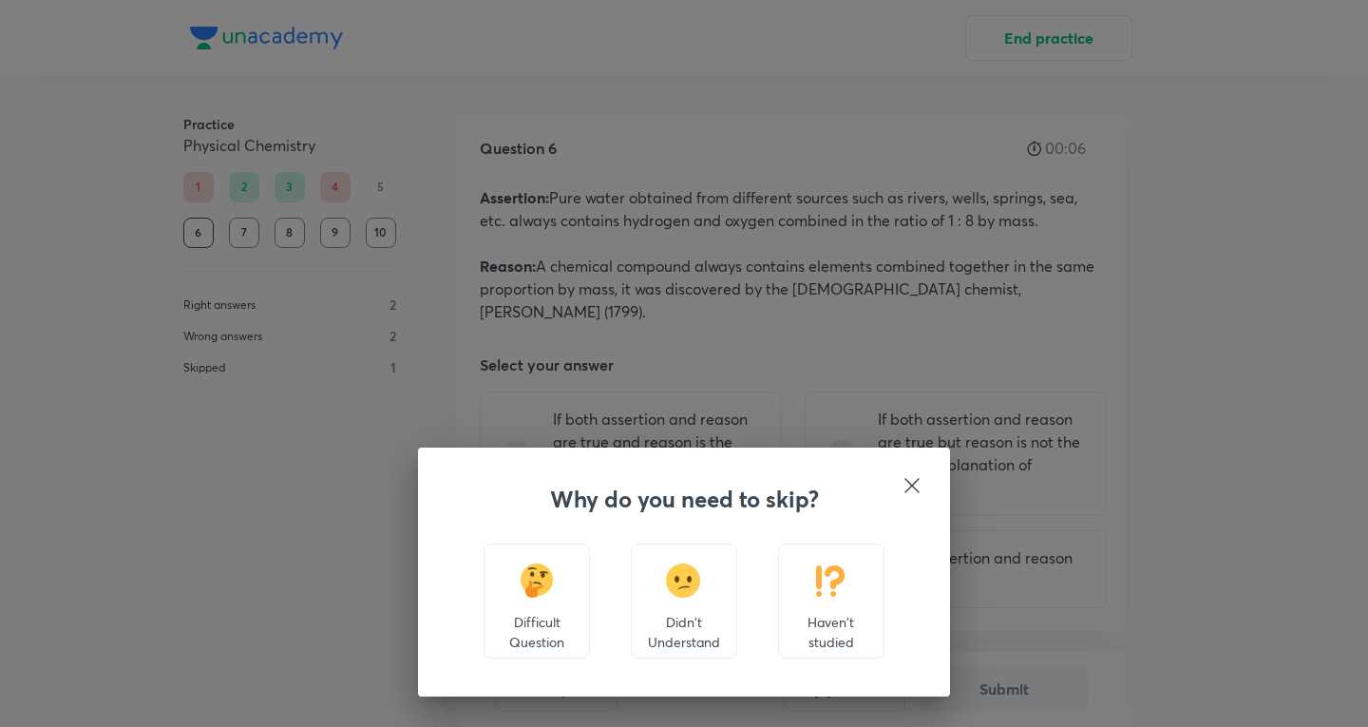
click at [814, 595] on img at bounding box center [830, 580] width 35 height 34
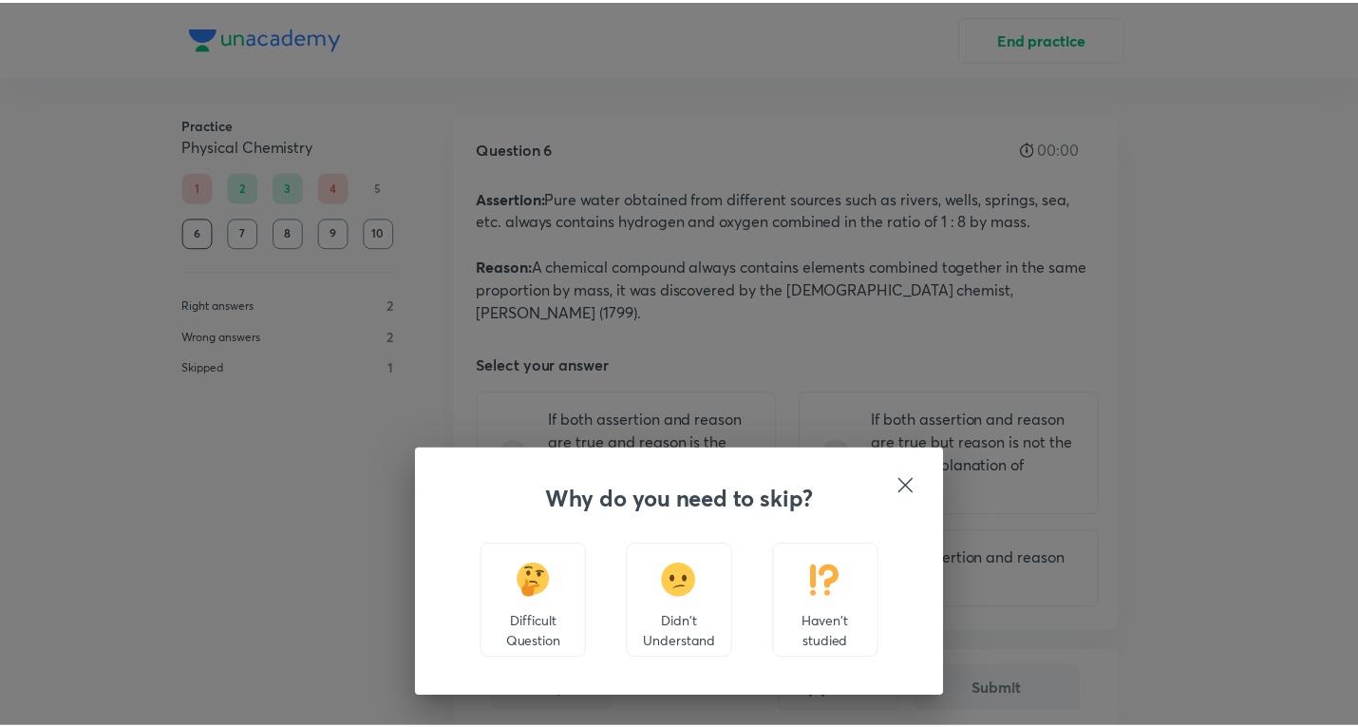
scroll to position [505, 0]
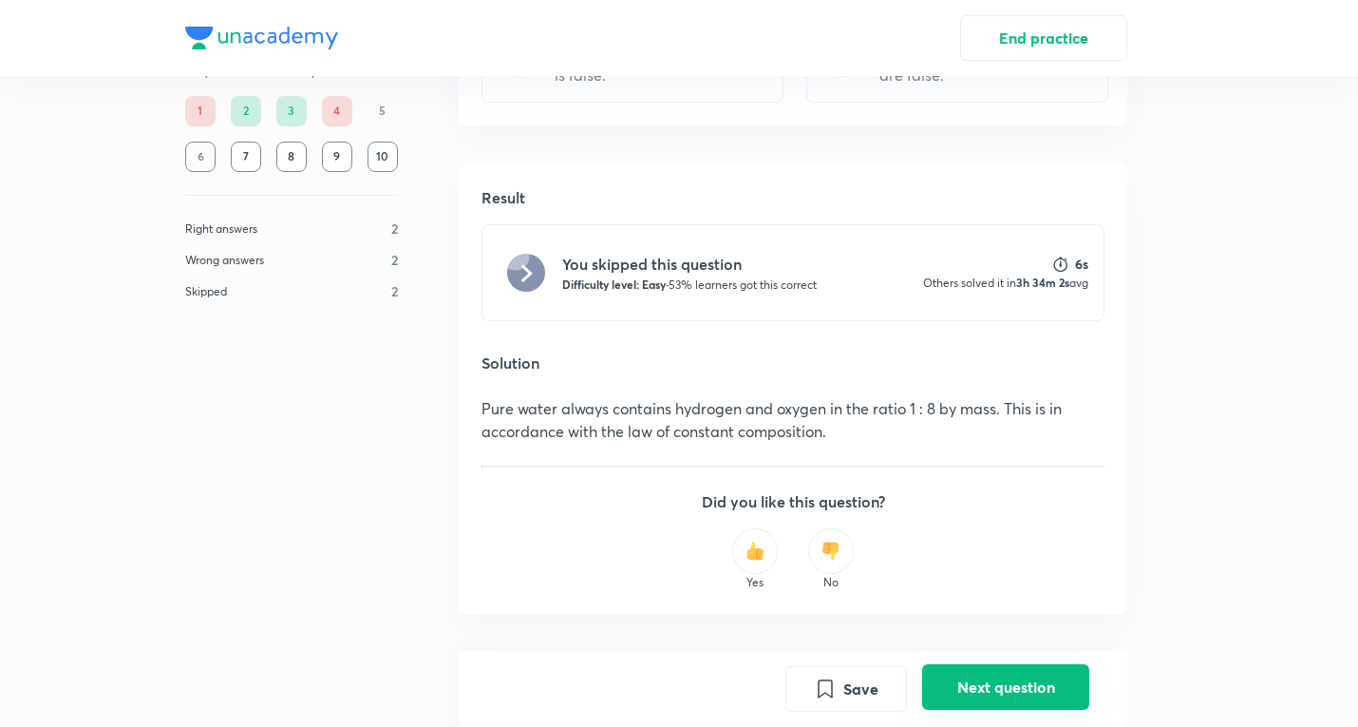
click at [1001, 684] on button "Next question" at bounding box center [1005, 687] width 167 height 46
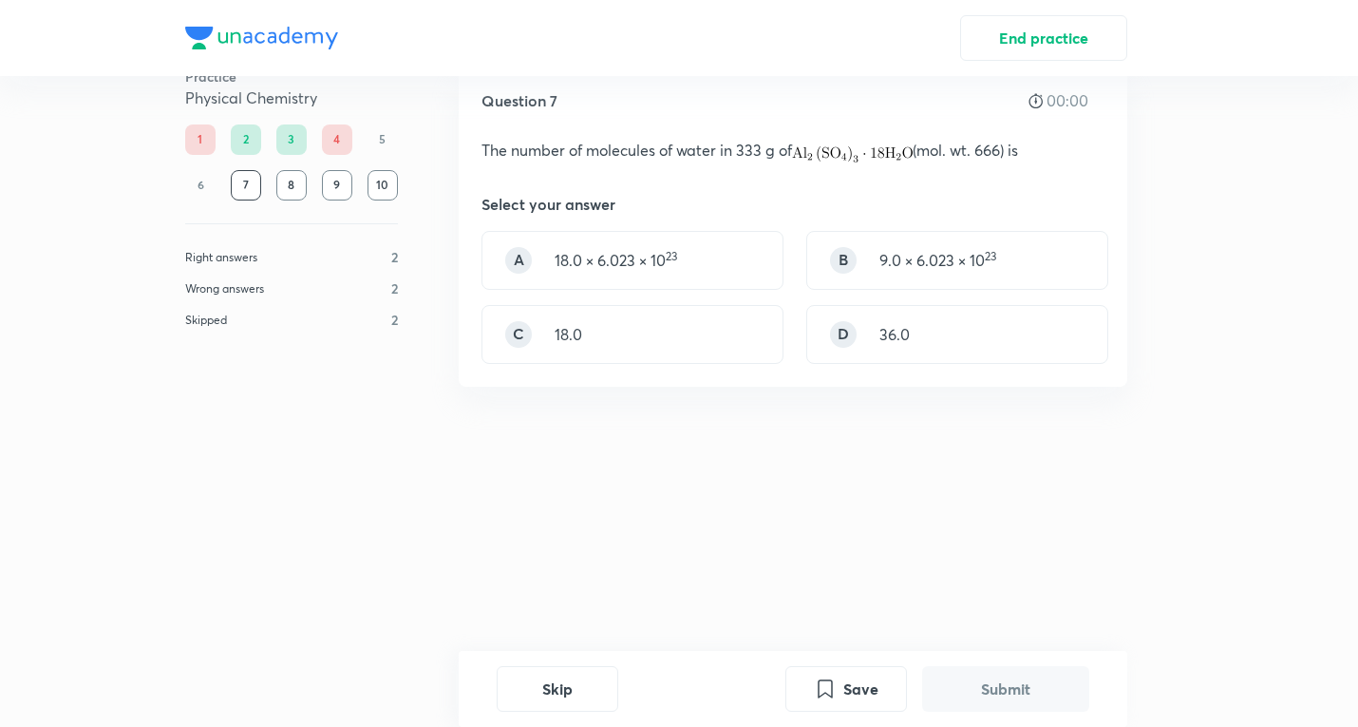
scroll to position [0, 0]
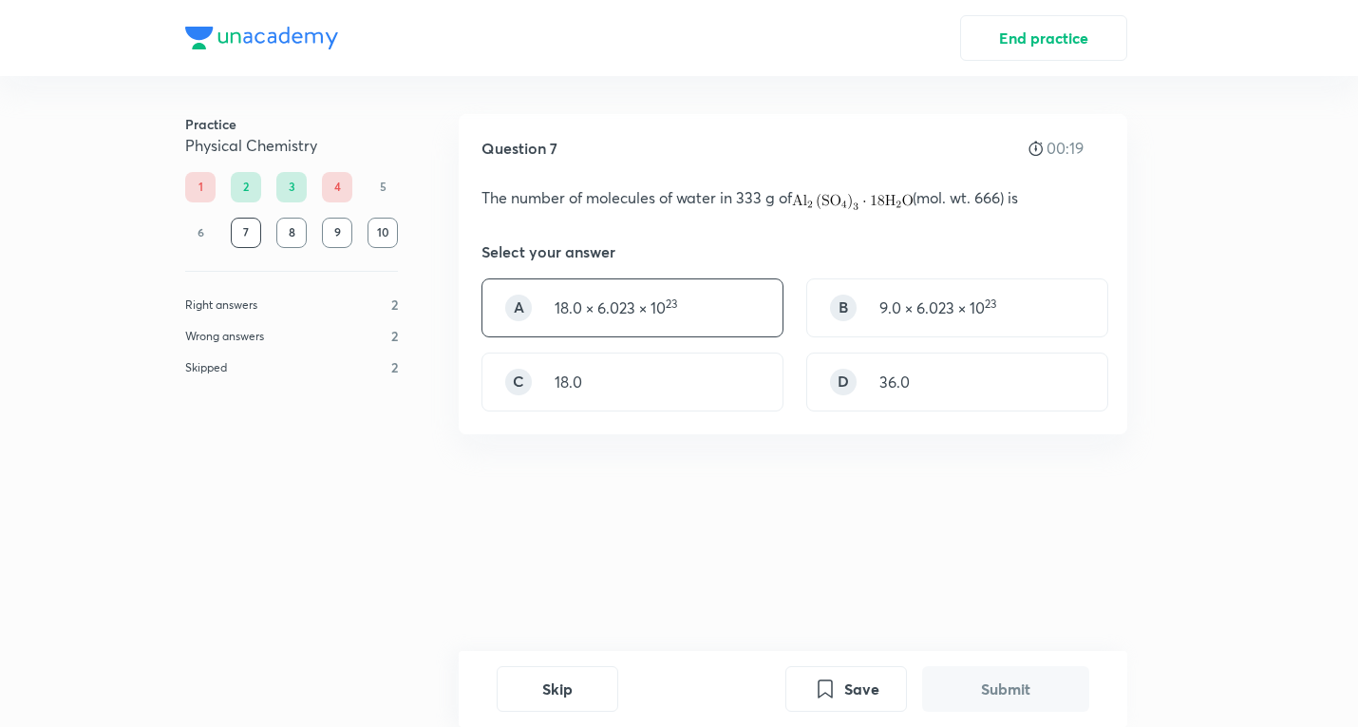
click at [597, 289] on div "A 18.0 × 6.023 × 10 23" at bounding box center [633, 307] width 302 height 59
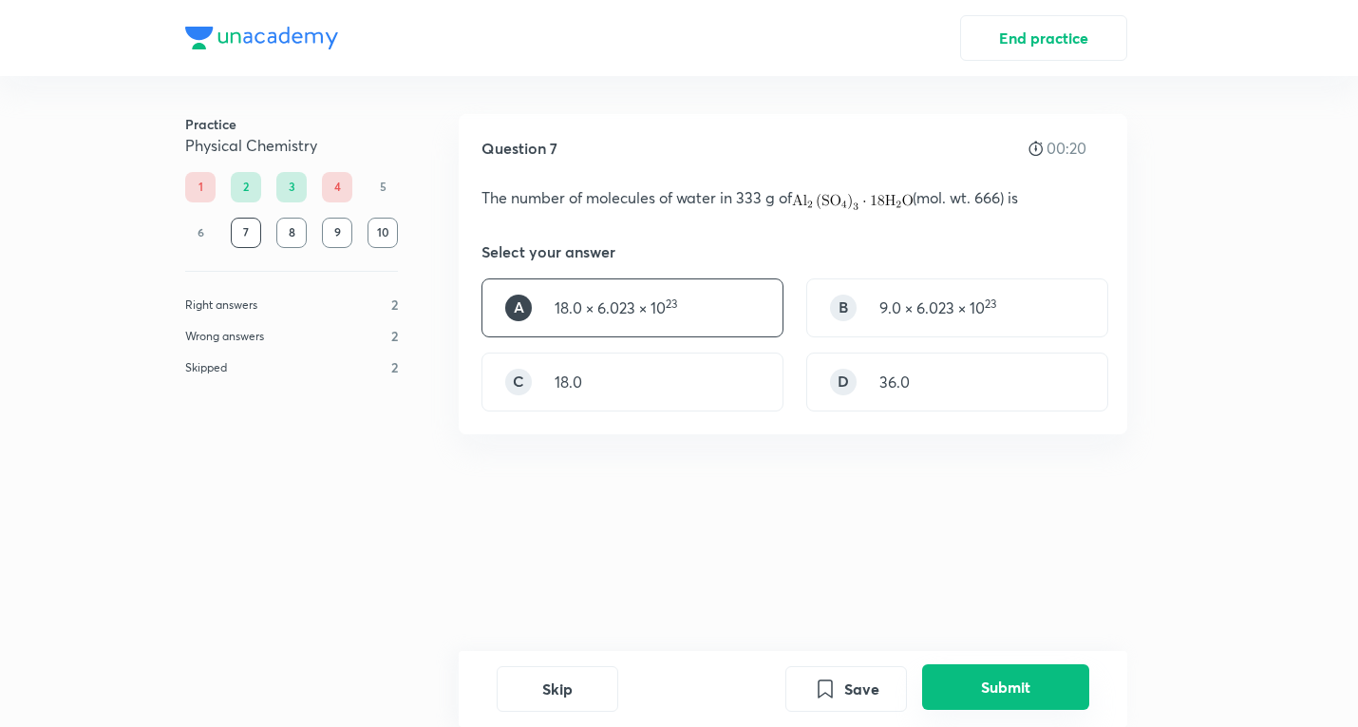
click at [953, 680] on button "Submit" at bounding box center [1005, 687] width 167 height 46
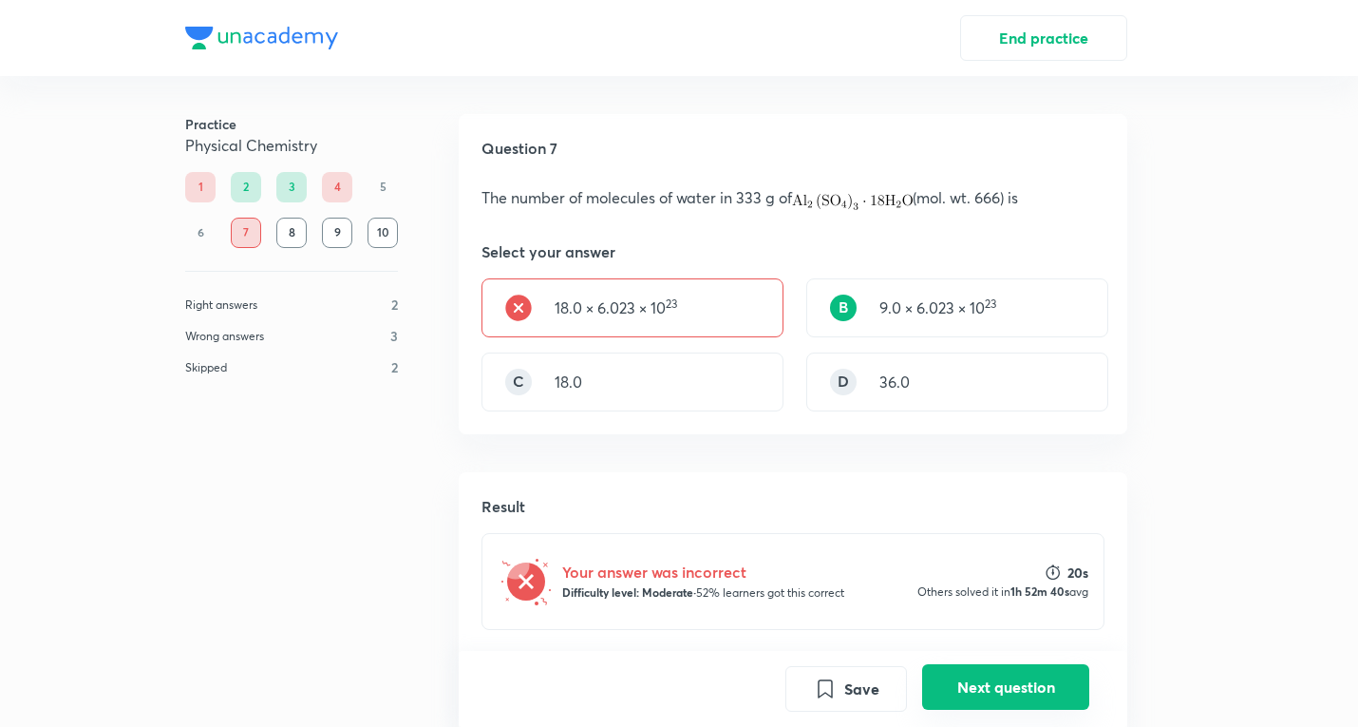
scroll to position [385, 0]
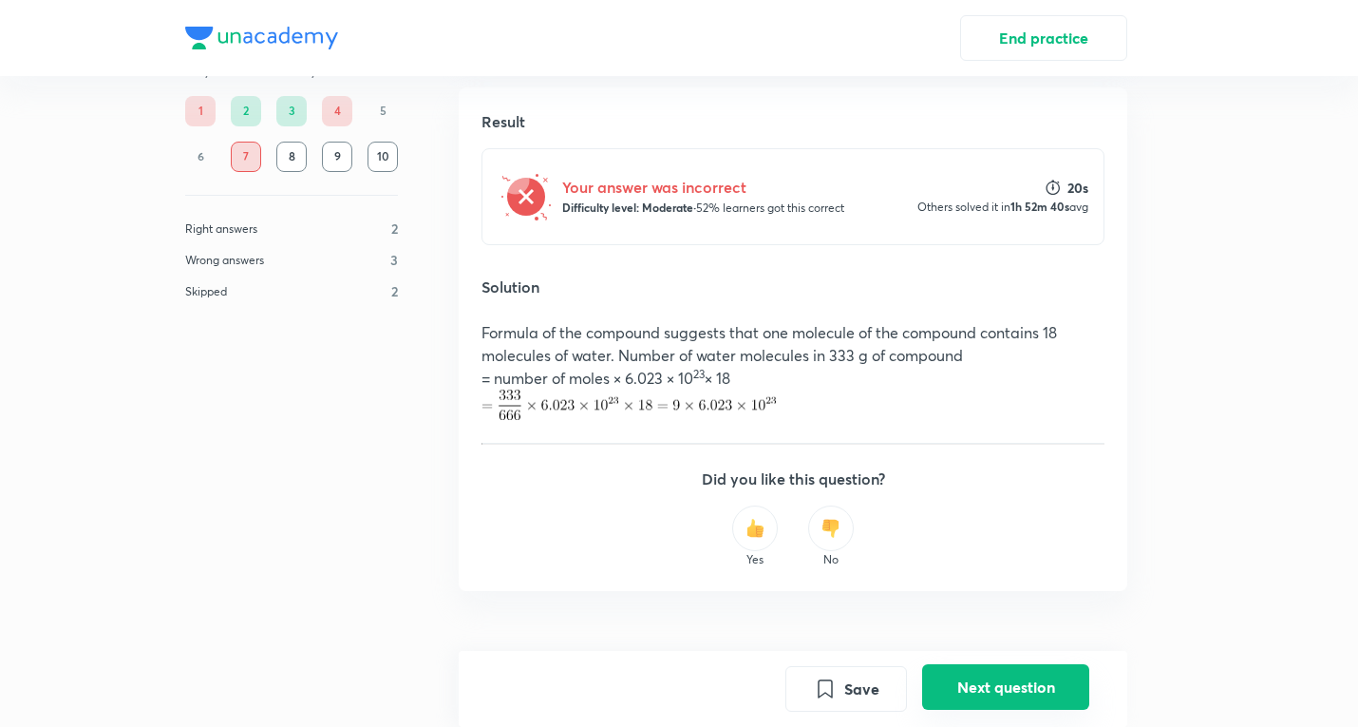
click at [953, 680] on button "Next question" at bounding box center [1005, 687] width 167 height 46
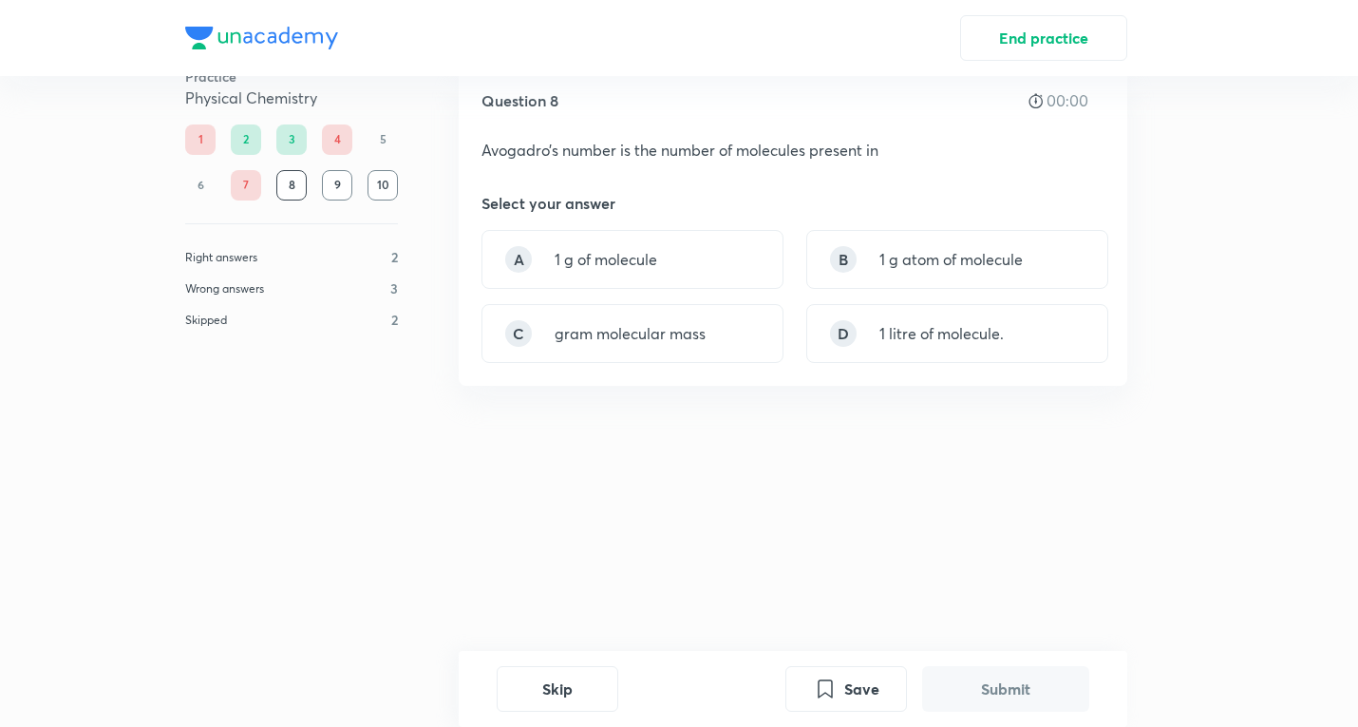
scroll to position [0, 0]
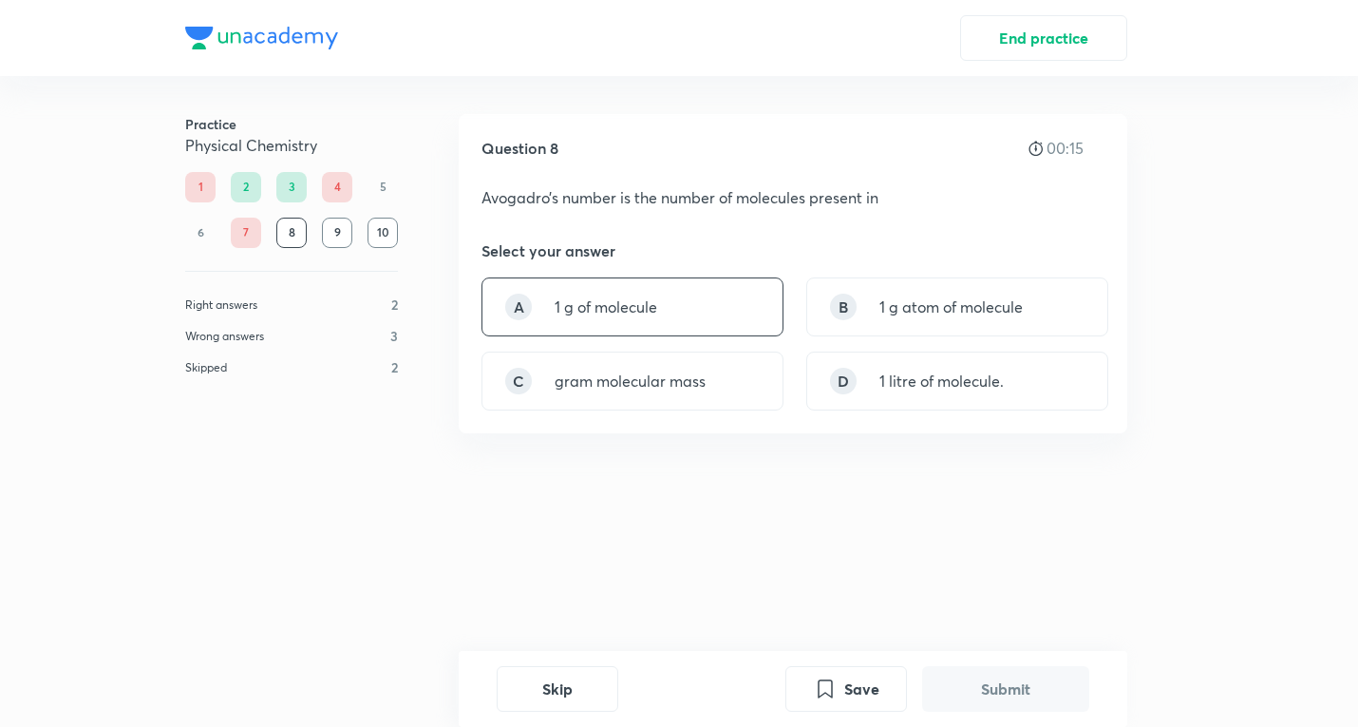
click at [685, 295] on div "A 1 g of molecule" at bounding box center [633, 306] width 302 height 59
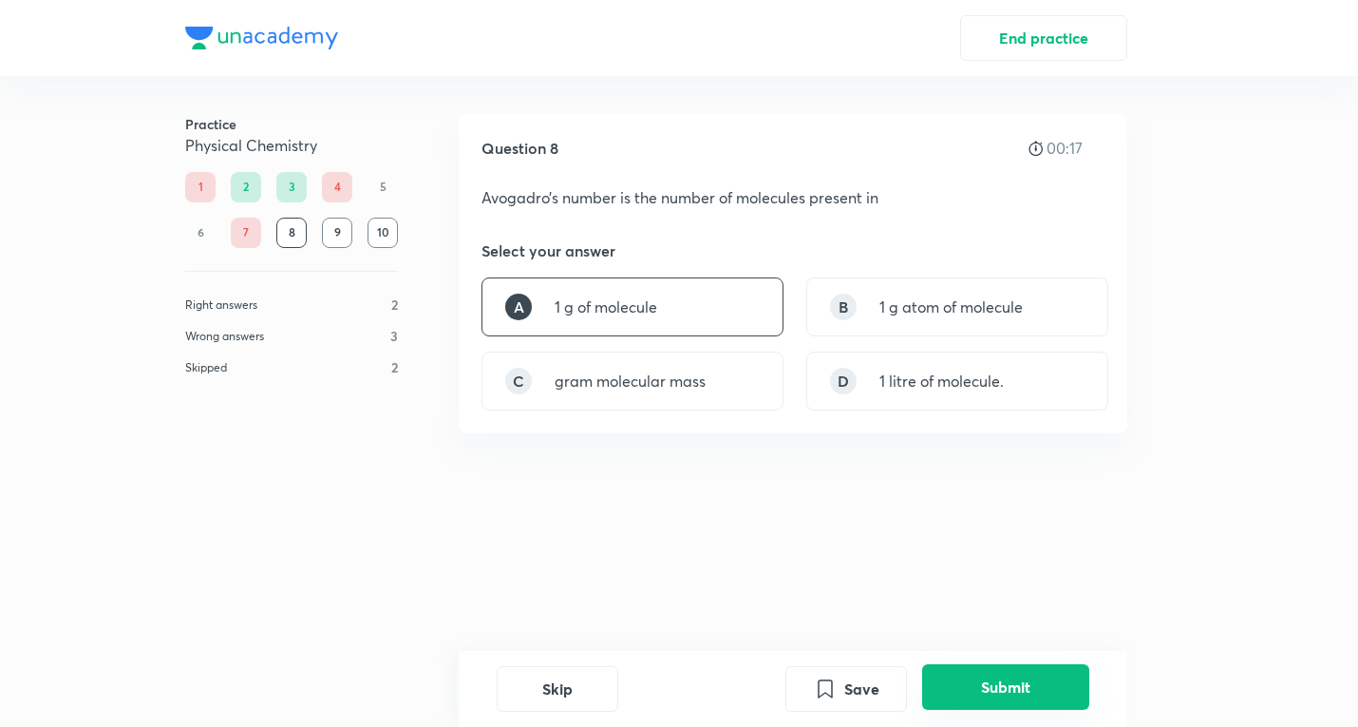
click at [957, 693] on button "Submit" at bounding box center [1005, 687] width 167 height 46
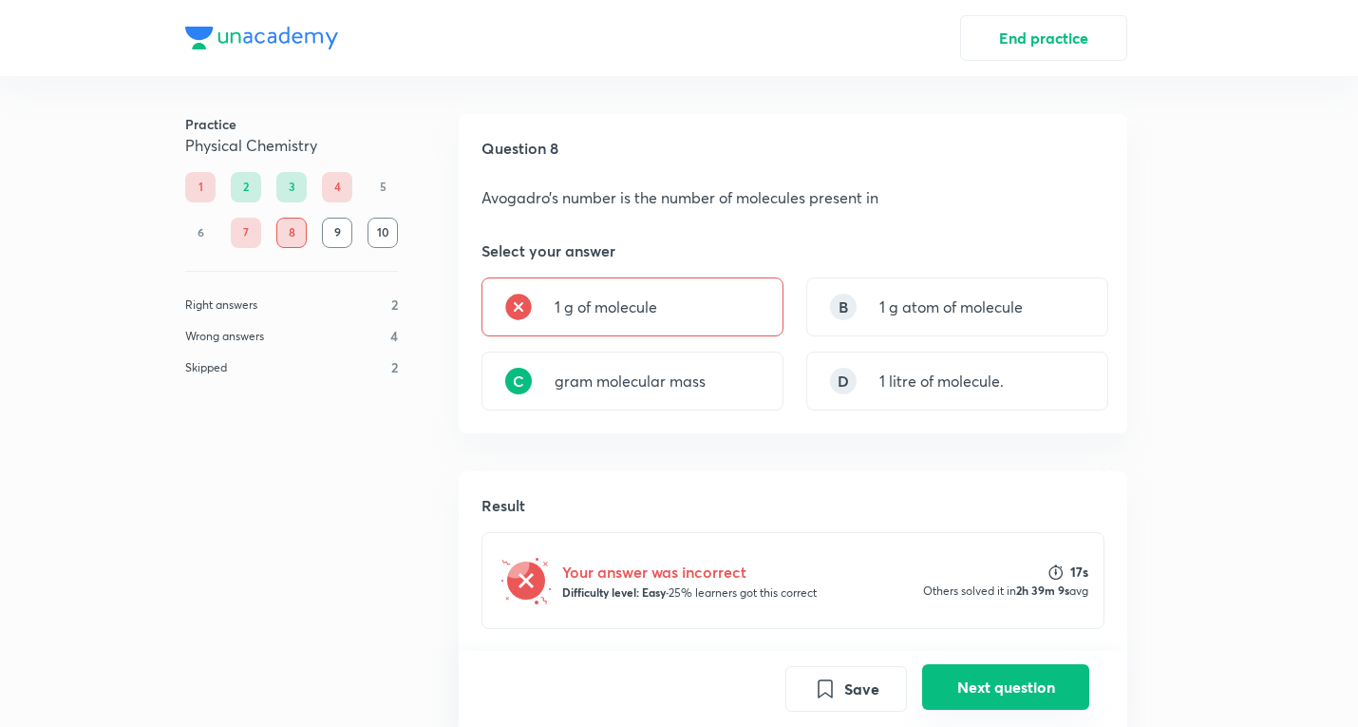
scroll to position [331, 0]
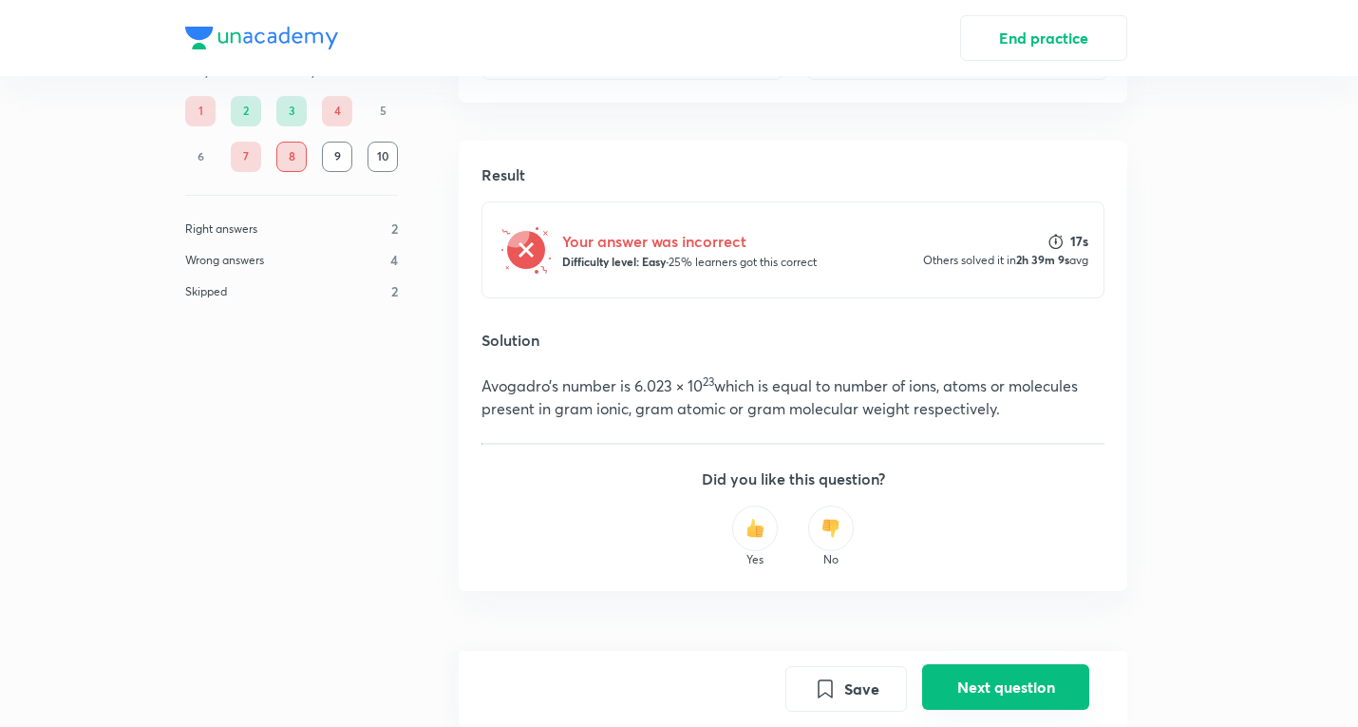
click at [973, 677] on button "Next question" at bounding box center [1005, 687] width 167 height 46
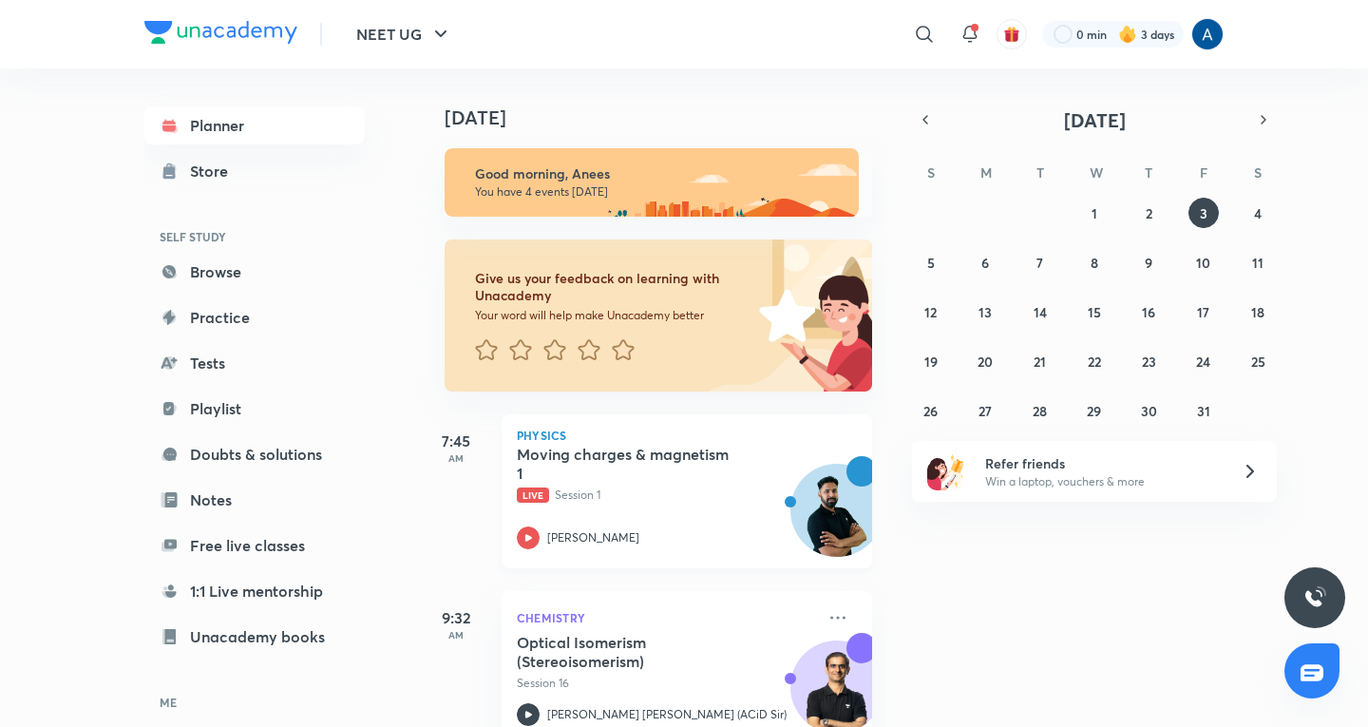
click at [606, 510] on div "Moving charges & magnetism 1 Live Session 1 [PERSON_NAME]" at bounding box center [666, 497] width 298 height 104
